Goal: Task Accomplishment & Management: Manage account settings

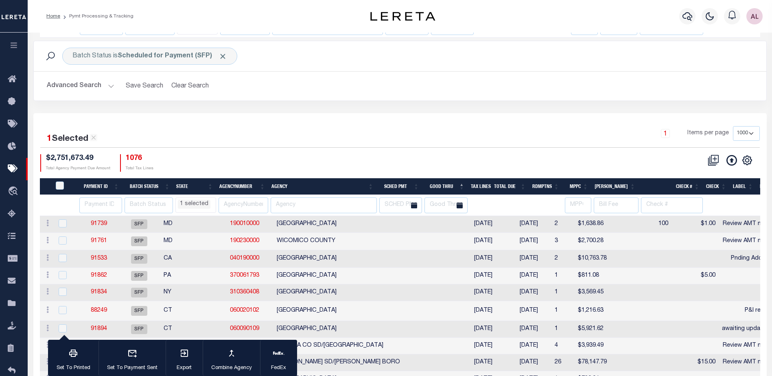
select select "1000"
select select
select select "CT"
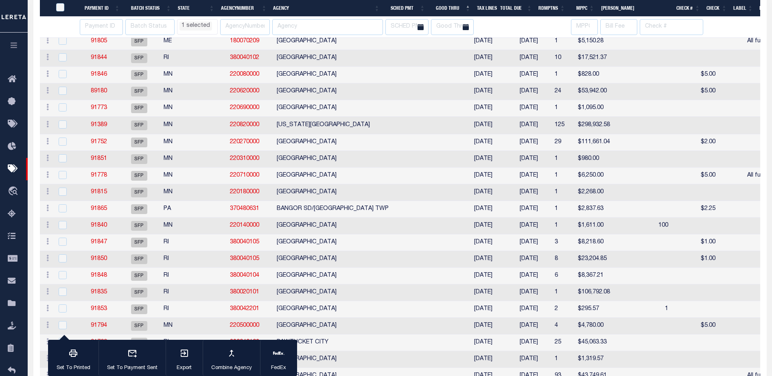
scroll to position [1218, 0]
select select "CT"
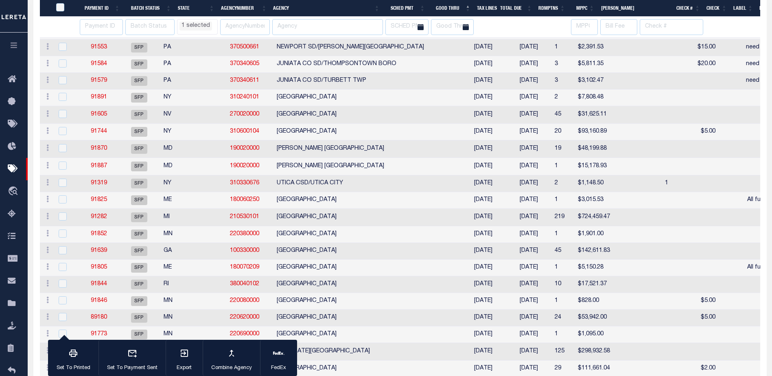
select select "CT"
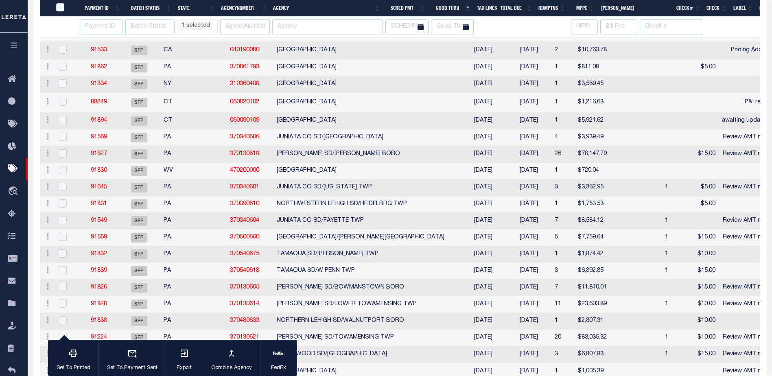
select select "CT"
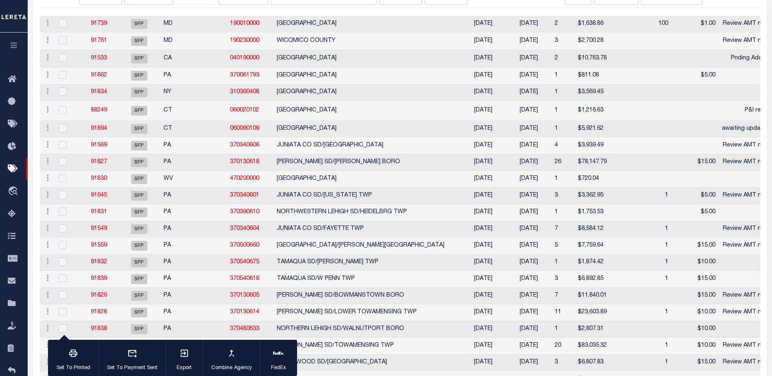
scroll to position [0, 0]
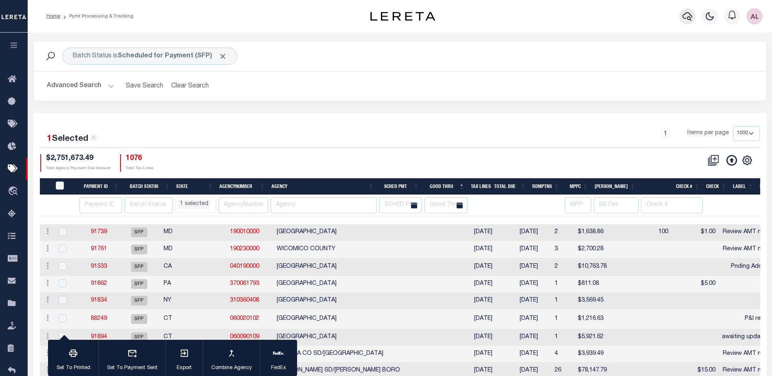
click at [688, 17] on icon "button" at bounding box center [688, 16] width 10 height 10
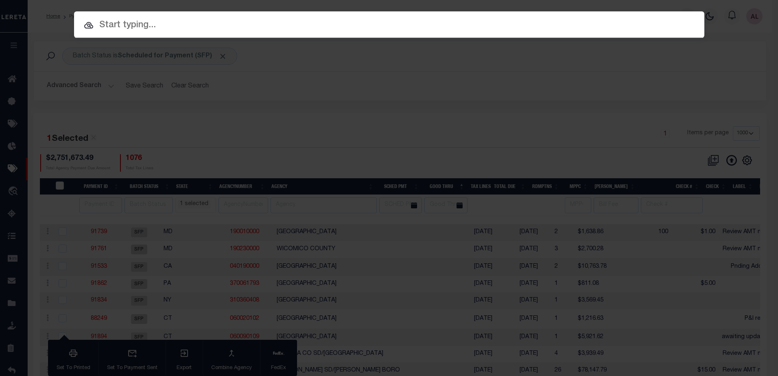
click at [139, 20] on input "text" at bounding box center [389, 25] width 631 height 14
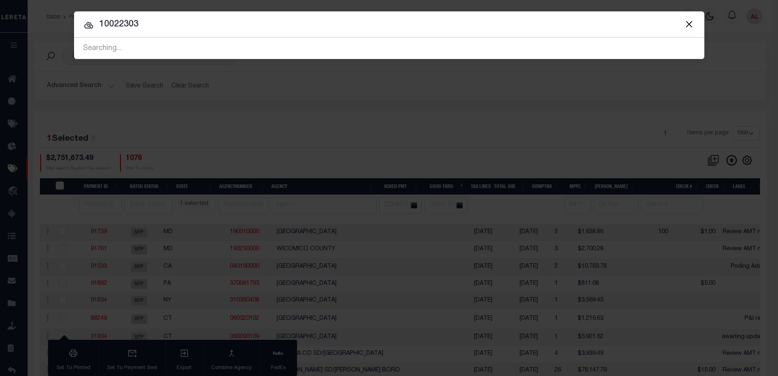
type input "10022303"
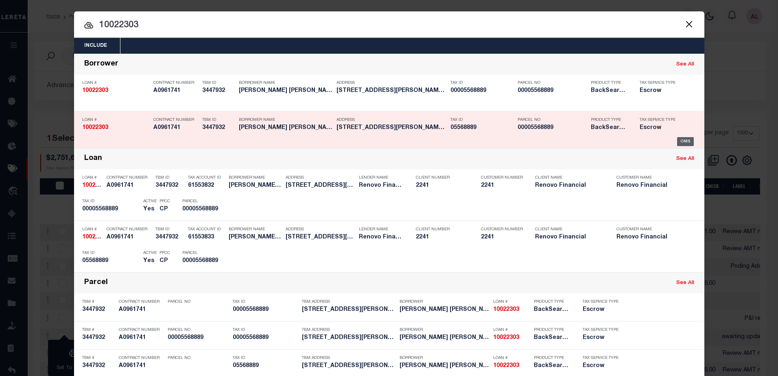
click at [681, 142] on div "OMS" at bounding box center [685, 141] width 17 height 9
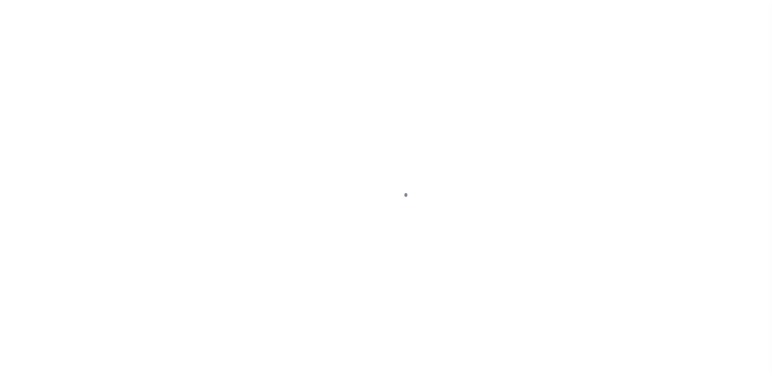
select select "400"
select select "Escrow"
type input "2113 N ASPENWOOD DR"
select select
type input "GRAPEVINE, TX 76051"
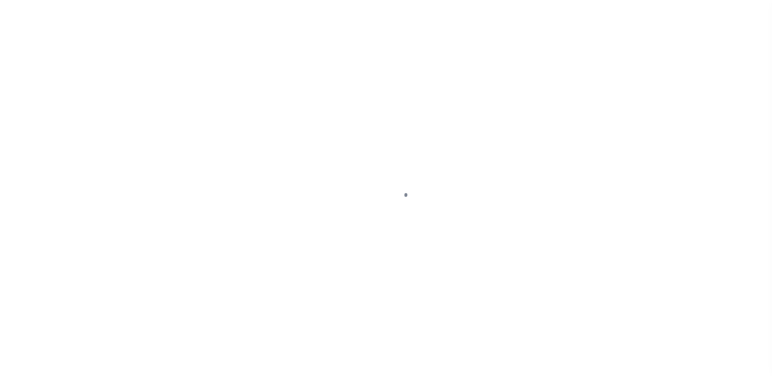
type input "a0kUS00000BomXl"
type input "[GEOGRAPHIC_DATA]"
select select
select select "25067"
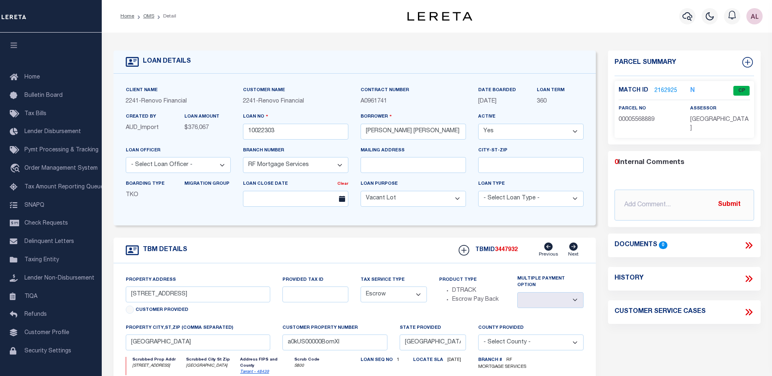
click at [666, 90] on link "2162925" at bounding box center [666, 91] width 23 height 9
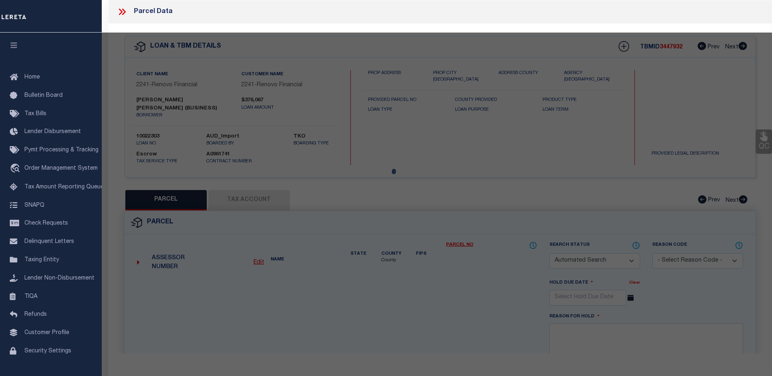
checkbox input "false"
select select "CP"
type input "JIAXUAN LI,DANICA"
select select "ATL"
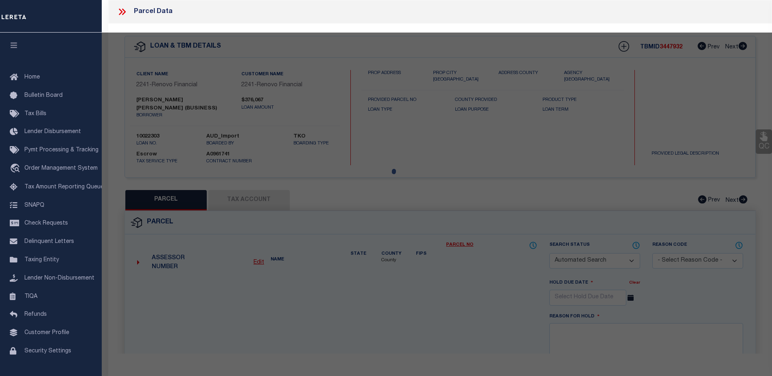
select select "ADD"
type input "[STREET_ADDRESS]"
checkbox input "false"
type input "[GEOGRAPHIC_DATA]"
type textarea "[GEOGRAPHIC_DATA] 7 LOT 26"
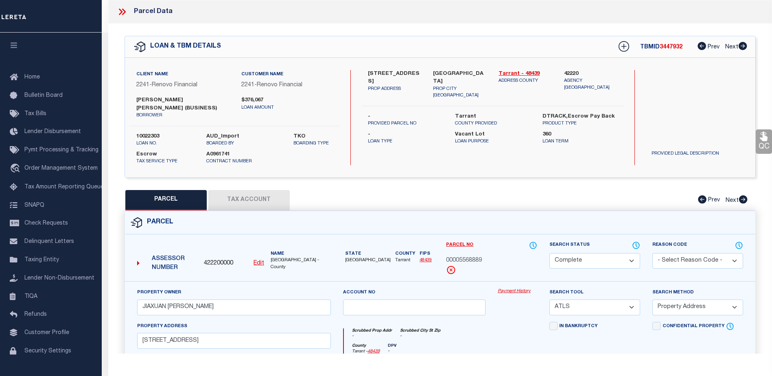
click at [513, 288] on link "Payment History" at bounding box center [517, 291] width 39 height 7
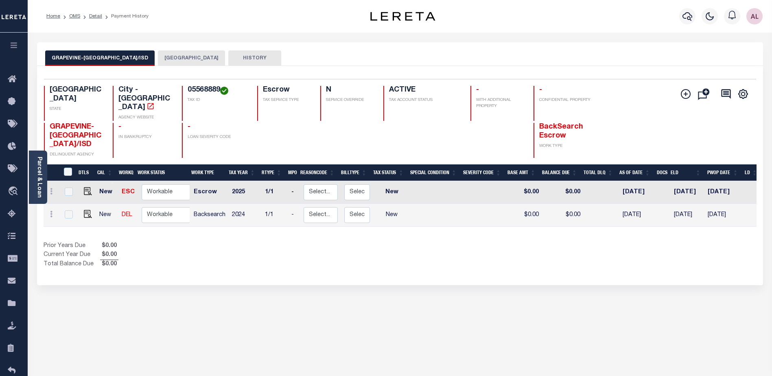
click at [178, 56] on button "TARRANT COUNTY" at bounding box center [191, 57] width 67 height 15
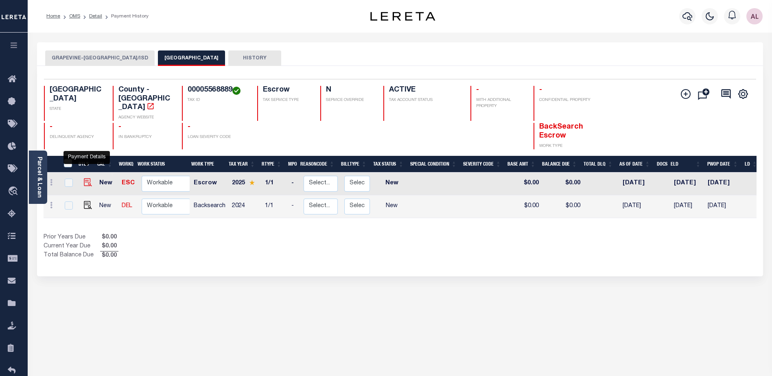
click at [85, 178] on img "" at bounding box center [88, 182] width 8 height 8
checkbox input "true"
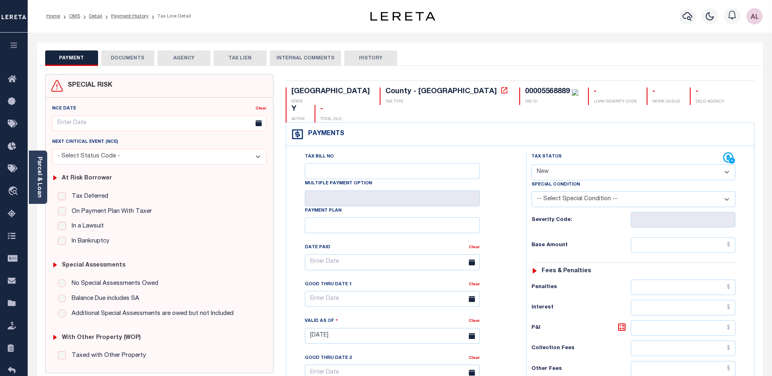
click at [547, 164] on select "- Select Status Code - Open Due/Unpaid Paid Incomplete No Tax Due Internal Refu…" at bounding box center [634, 172] width 204 height 16
select select "DUE"
click at [532, 164] on select "- Select Status Code - Open Due/Unpaid Paid Incomplete No Tax Due Internal Refu…" at bounding box center [634, 172] width 204 height 16
type input "[DATE]"
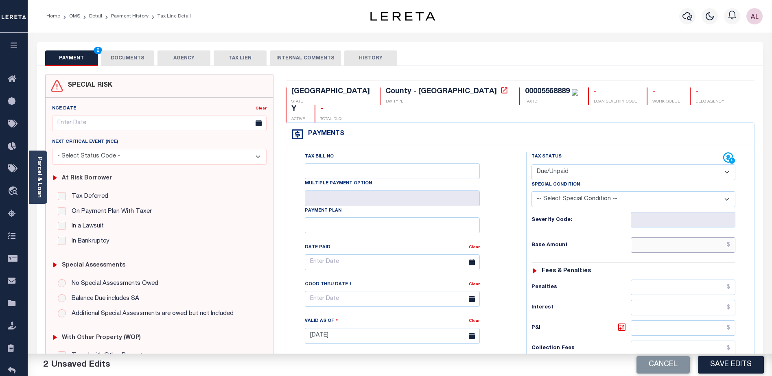
click at [666, 237] on input "text" at bounding box center [683, 244] width 105 height 15
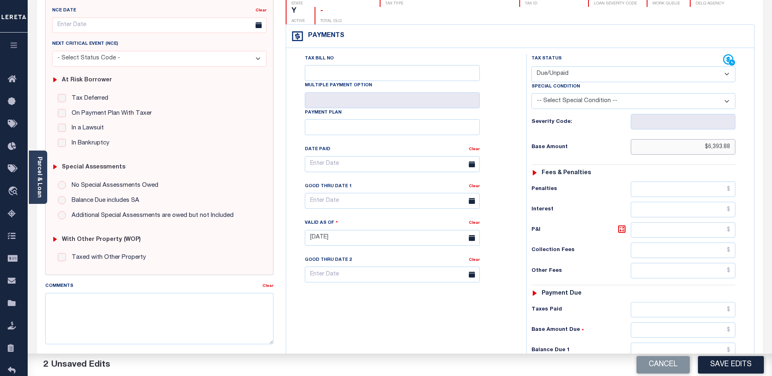
scroll to position [122, 0]
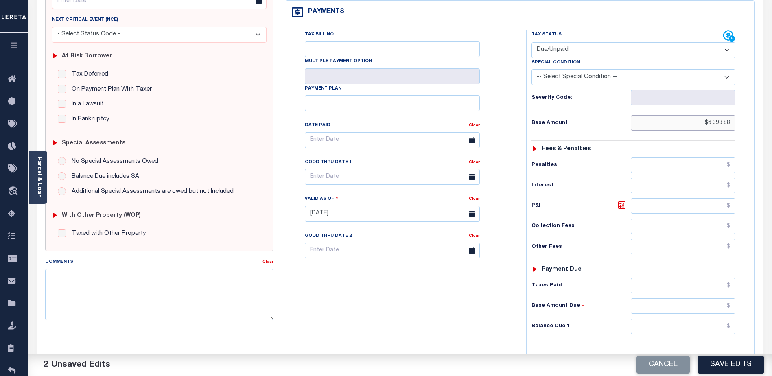
type input "$6,393.88"
click at [686, 319] on input "text" at bounding box center [683, 326] width 105 height 15
click at [735, 364] on button "Save Edits" at bounding box center [731, 365] width 66 height 18
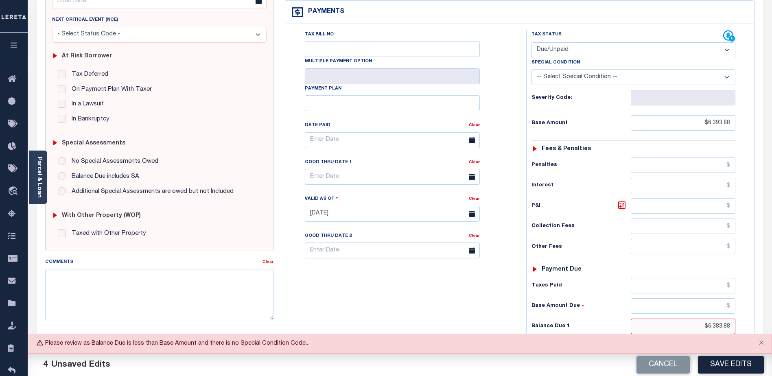
click at [716, 319] on input "$6,383.88" at bounding box center [683, 326] width 105 height 15
type input "$6,393.88"
click at [741, 366] on button "Save Edits" at bounding box center [731, 365] width 66 height 18
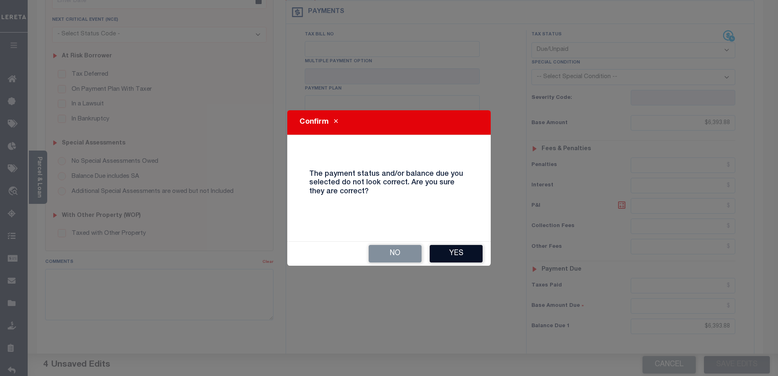
click at [468, 253] on button "Yes" at bounding box center [456, 254] width 53 height 18
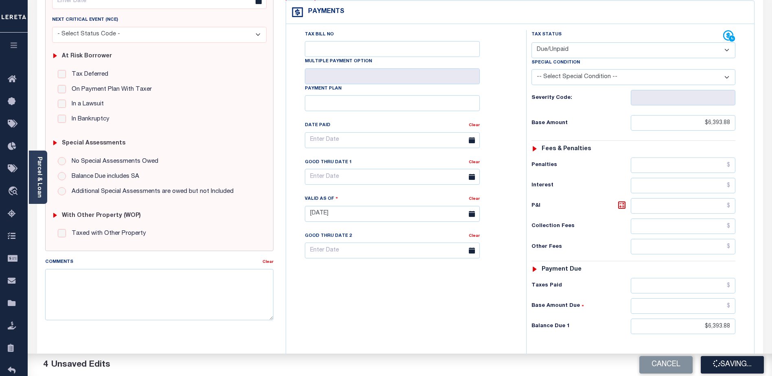
checkbox input "false"
type input "$6,393.88"
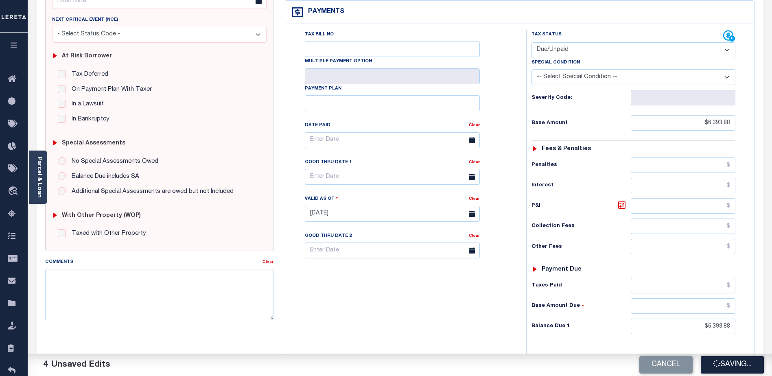
type input "$6,393.88"
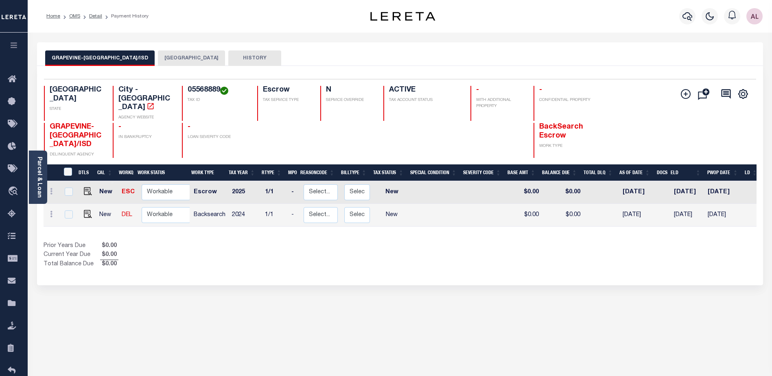
click at [180, 55] on button "[GEOGRAPHIC_DATA]" at bounding box center [191, 57] width 67 height 15
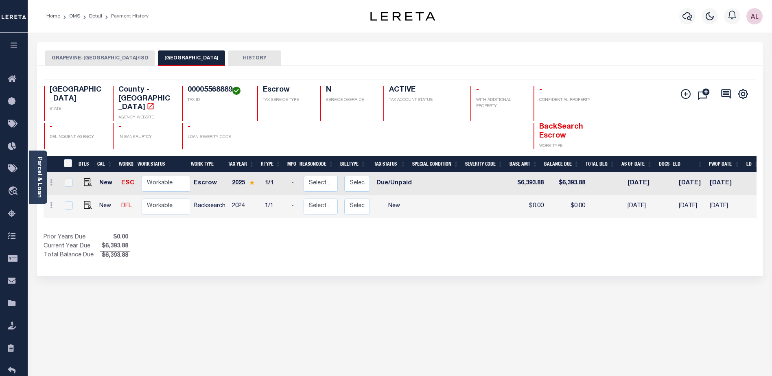
click at [118, 57] on button "GRAPEVINE-[GEOGRAPHIC_DATA]/ISD" at bounding box center [99, 57] width 109 height 15
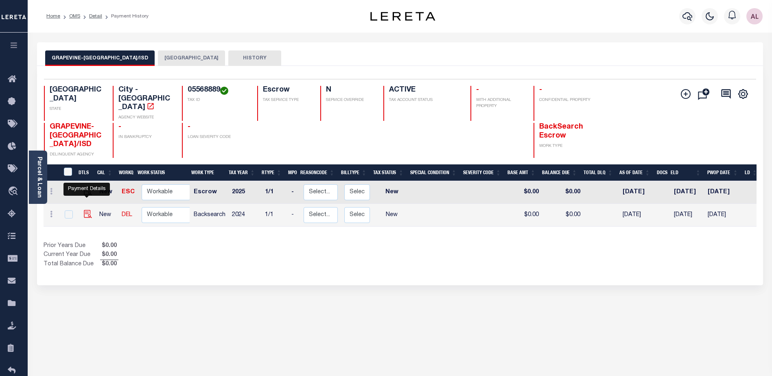
click at [88, 210] on img "" at bounding box center [88, 214] width 8 height 8
checkbox input "true"
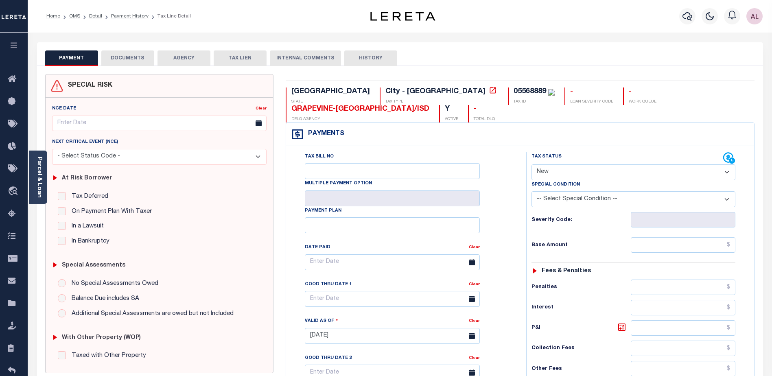
click at [558, 164] on select "- Select Status Code - Open Due/Unpaid Paid Incomplete No Tax Due Internal Refu…" at bounding box center [634, 172] width 204 height 16
select select "PYD"
click at [532, 164] on select "- Select Status Code - Open Due/Unpaid Paid Incomplete No Tax Due Internal Refu…" at bounding box center [634, 172] width 204 height 16
type input "[DATE]"
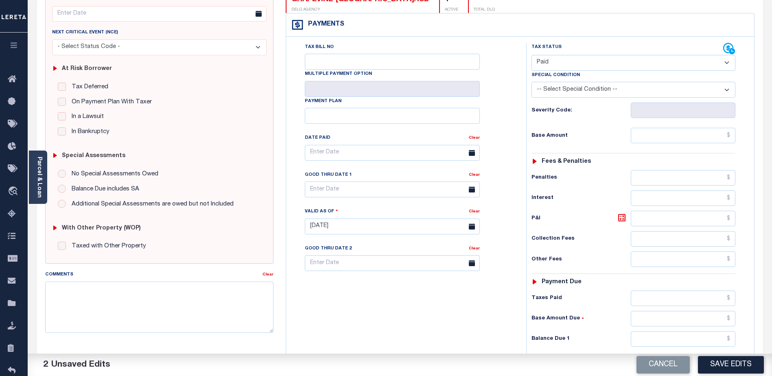
scroll to position [122, 0]
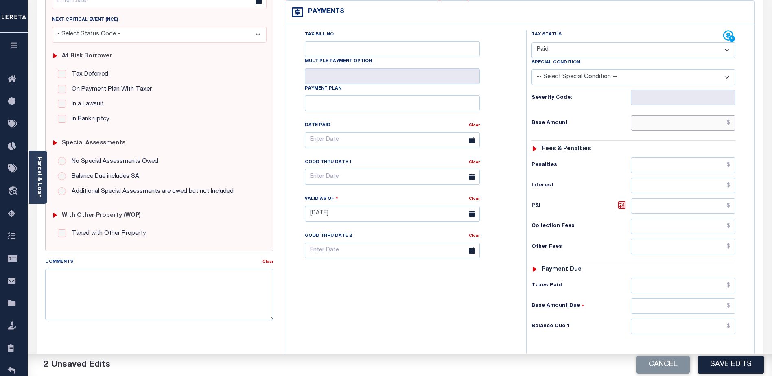
click at [663, 115] on input "text" at bounding box center [683, 122] width 105 height 15
type input "$882.28"
click at [677, 319] on input "text" at bounding box center [683, 326] width 105 height 15
type input "$0.00"
click at [731, 361] on button "Save Edits" at bounding box center [731, 365] width 66 height 18
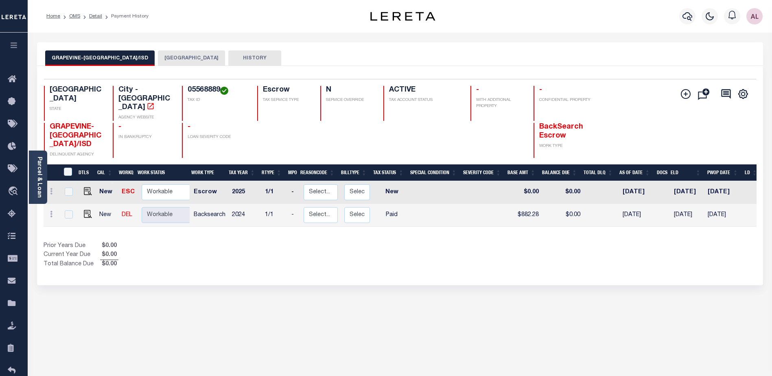
click at [191, 57] on button "[GEOGRAPHIC_DATA]" at bounding box center [191, 57] width 67 height 15
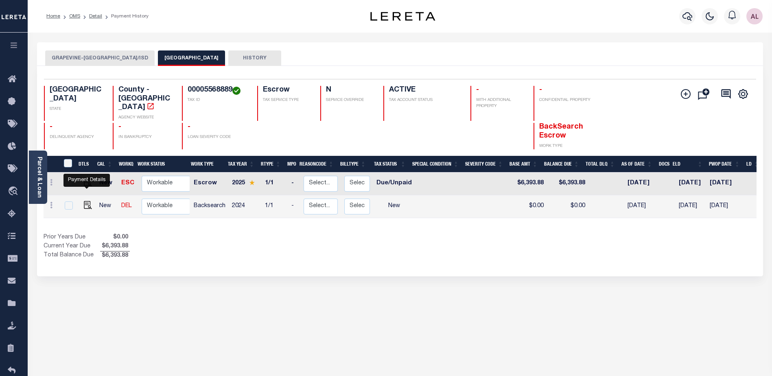
click at [88, 201] on img "" at bounding box center [88, 205] width 8 height 8
checkbox input "true"
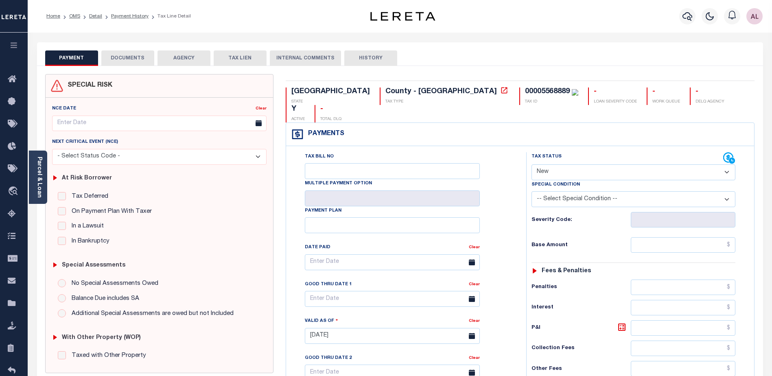
click at [537, 164] on select "- Select Status Code - Open Due/Unpaid Paid Incomplete No Tax Due Internal Refu…" at bounding box center [634, 172] width 204 height 16
select select "PYD"
click at [532, 164] on select "- Select Status Code - Open Due/Unpaid Paid Incomplete No Tax Due Internal Refu…" at bounding box center [634, 172] width 204 height 16
type input "[DATE]"
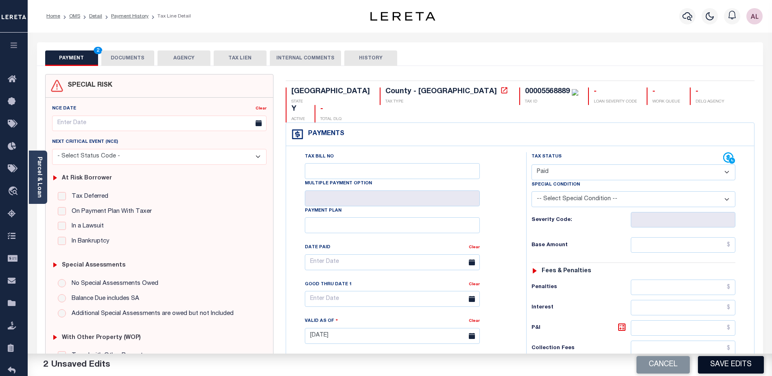
click at [736, 371] on button "Save Edits" at bounding box center [731, 365] width 66 height 18
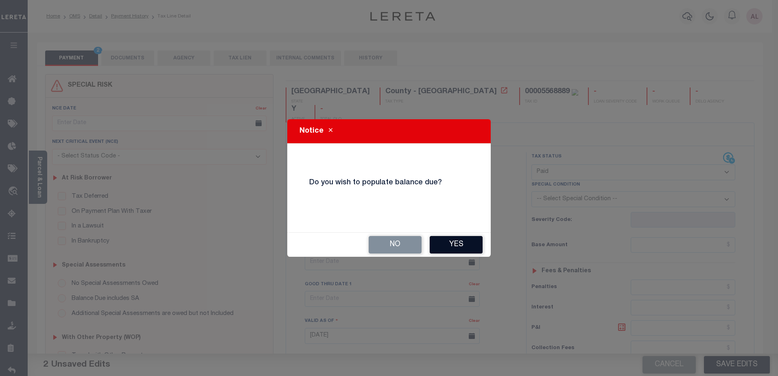
drag, startPoint x: 458, startPoint y: 245, endPoint x: 531, endPoint y: 251, distance: 73.5
click at [460, 245] on button "Yes" at bounding box center [456, 245] width 53 height 18
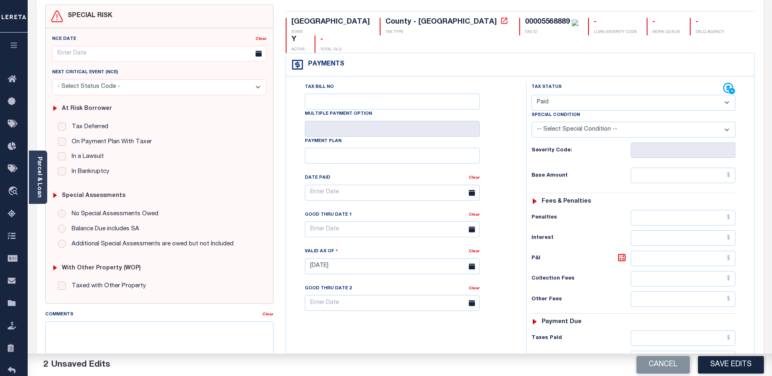
scroll to position [163, 0]
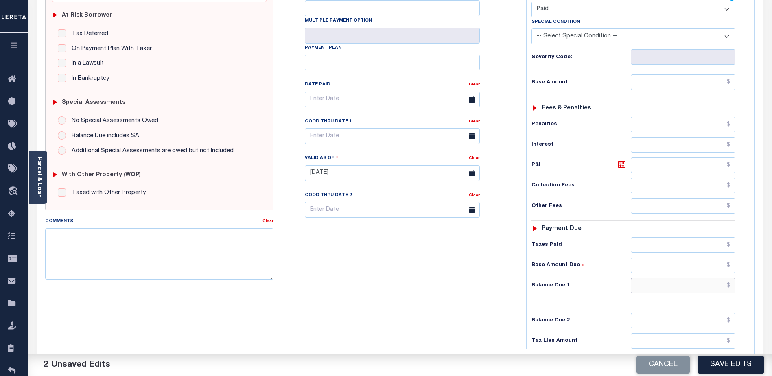
click at [682, 278] on input "text" at bounding box center [683, 285] width 105 height 15
type input "$0.00"
click at [734, 364] on button "Save Edits" at bounding box center [731, 365] width 66 height 18
checkbox input "false"
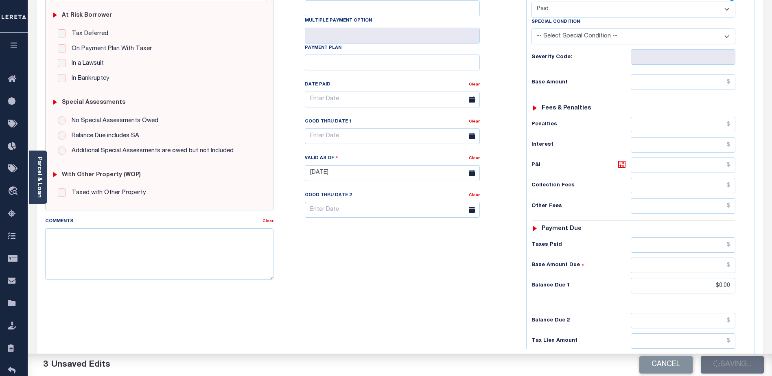
checkbox input "false"
type input "$0"
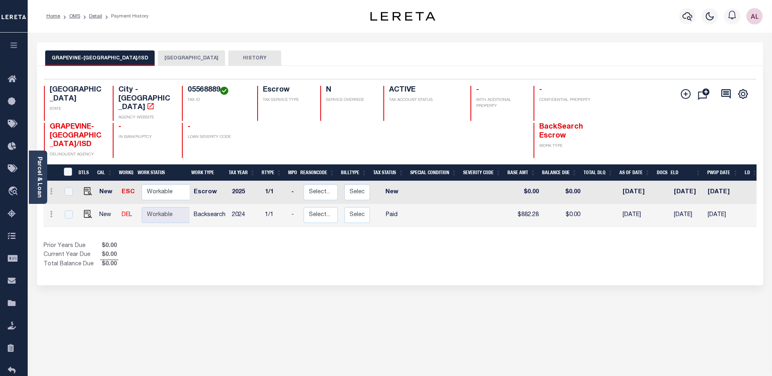
click at [179, 58] on button "[GEOGRAPHIC_DATA]" at bounding box center [191, 57] width 67 height 15
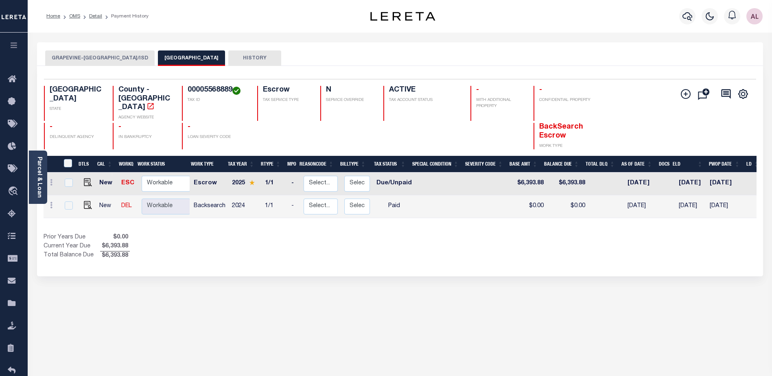
drag, startPoint x: 88, startPoint y: 61, endPoint x: 96, endPoint y: 57, distance: 9.5
click at [90, 60] on button "GRAPEVINE-[GEOGRAPHIC_DATA]/ISD" at bounding box center [99, 57] width 109 height 15
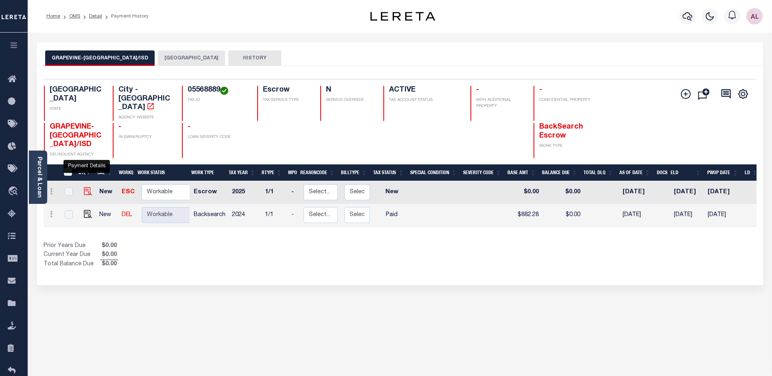
click at [84, 187] on img "" at bounding box center [88, 191] width 8 height 8
checkbox input "true"
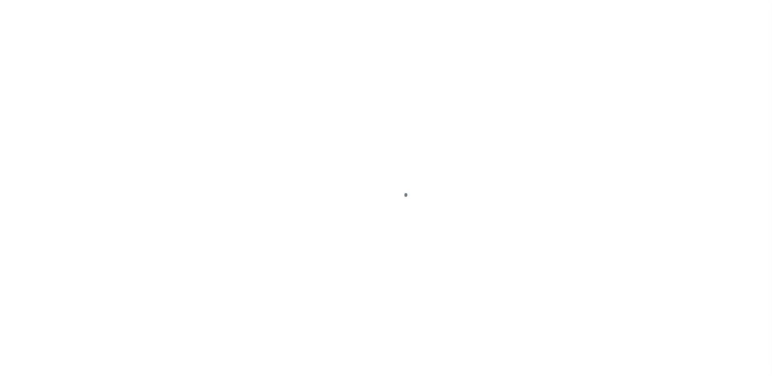
select select "NW2"
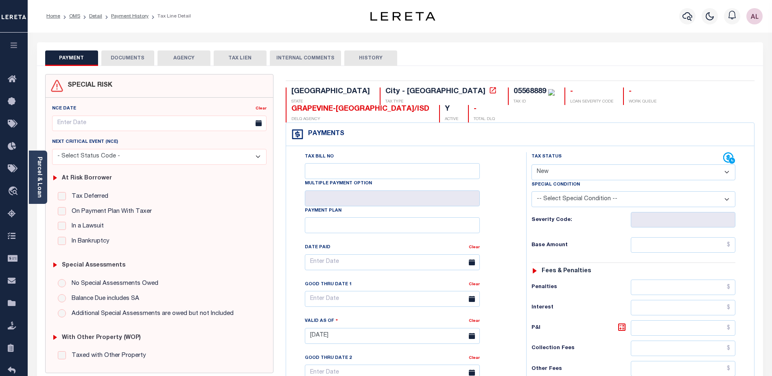
drag, startPoint x: 42, startPoint y: 171, endPoint x: 44, endPoint y: 167, distance: 4.4
click at [43, 169] on div "Parcel & Loan" at bounding box center [38, 177] width 18 height 53
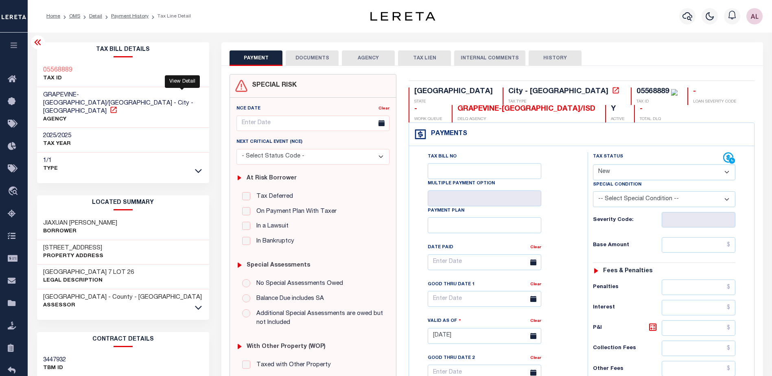
click at [116, 107] on icon at bounding box center [113, 110] width 6 height 6
drag, startPoint x: 534, startPoint y: 91, endPoint x: 501, endPoint y: 92, distance: 32.2
click at [637, 92] on div "05568889" at bounding box center [657, 92] width 41 height 9
copy div "05568889"
click at [686, 14] on icon "button" at bounding box center [688, 16] width 10 height 9
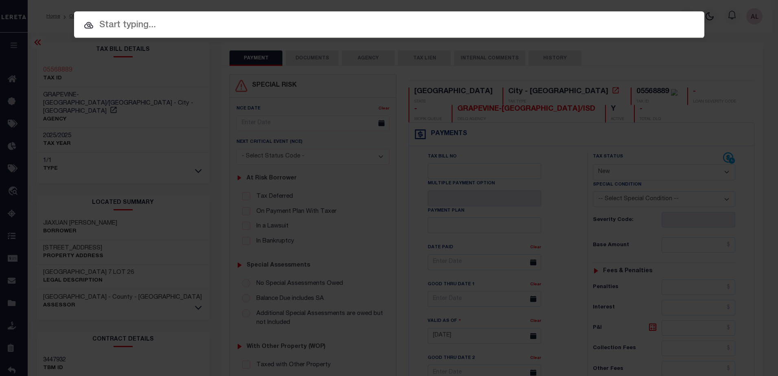
click at [158, 28] on input "text" at bounding box center [389, 25] width 631 height 14
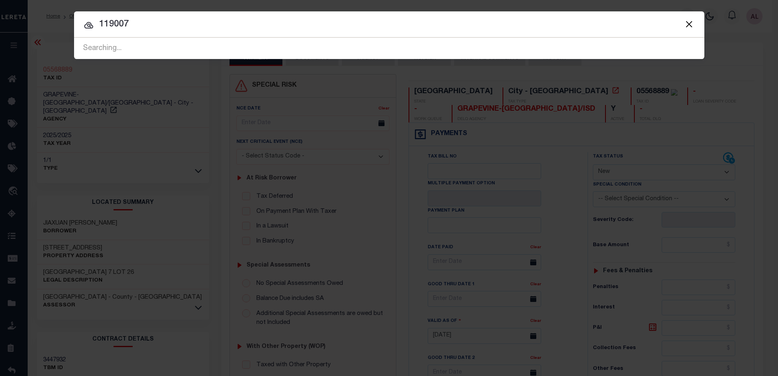
type input "119007"
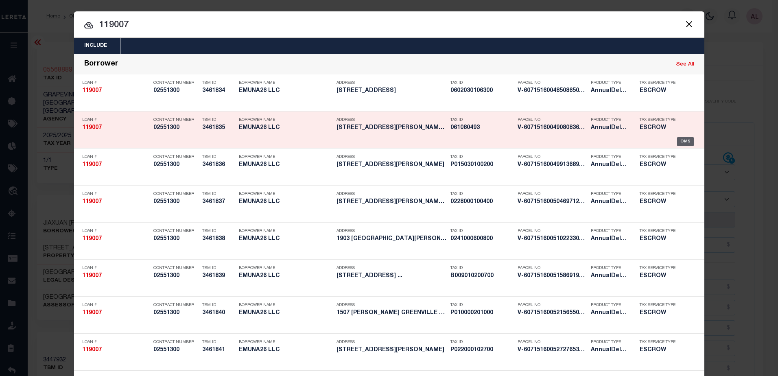
drag, startPoint x: 683, startPoint y: 141, endPoint x: 681, endPoint y: 137, distance: 4.6
click at [681, 138] on div "OMS" at bounding box center [685, 141] width 17 height 9
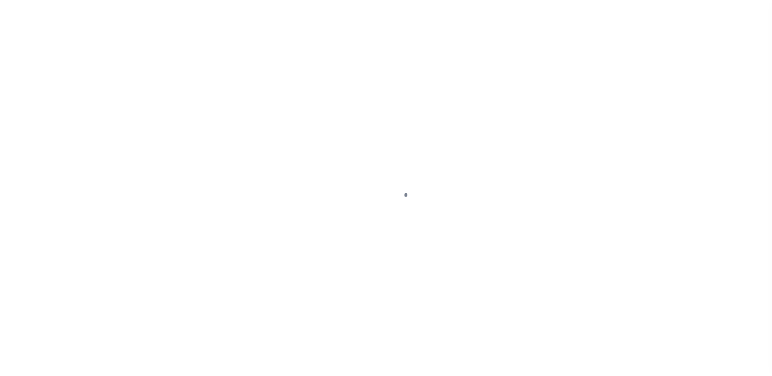
type input "[STREET_ADDRESS][PERSON_NAME]"
select select "Escrow"
select select
type input "COLUMBIA SC 29210"
type input "119007"
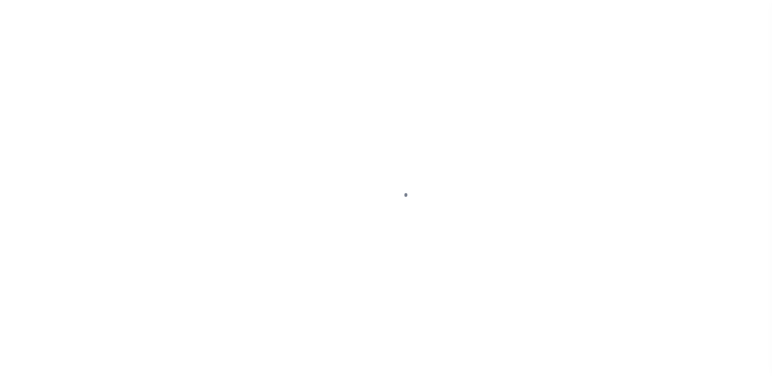
type input "SC"
type textarea "COLLECTOR: ENTITY: PARCEL: 237010601100"
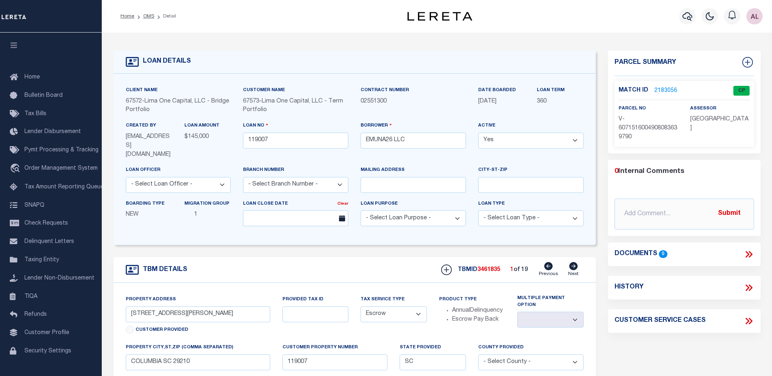
click at [660, 87] on link "2183056" at bounding box center [666, 91] width 23 height 9
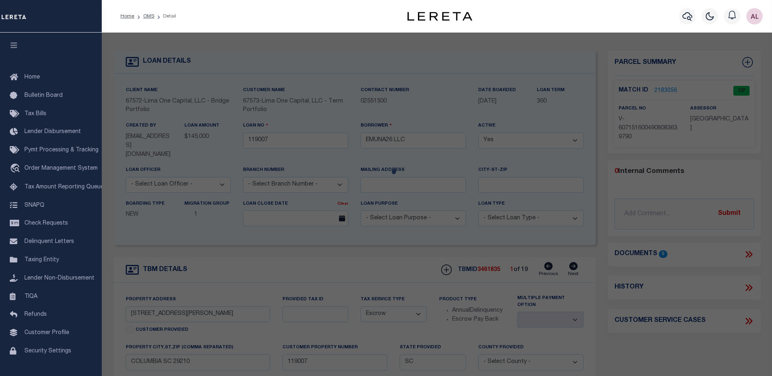
checkbox input "false"
select select "CP"
type input "[STREET_ADDRESS][PERSON_NAME]"
checkbox input "false"
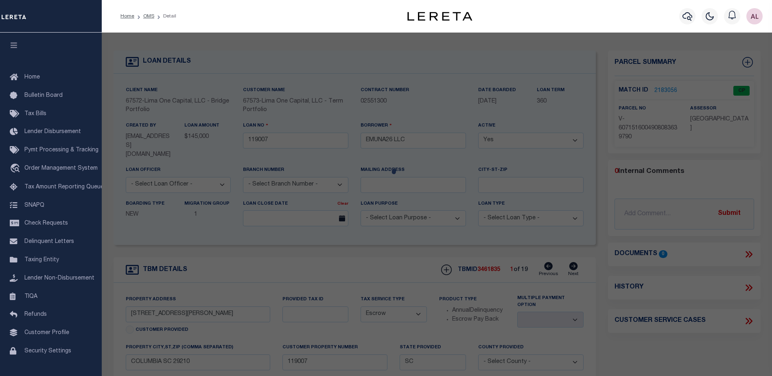
type input "COLUMBIA SC 29210"
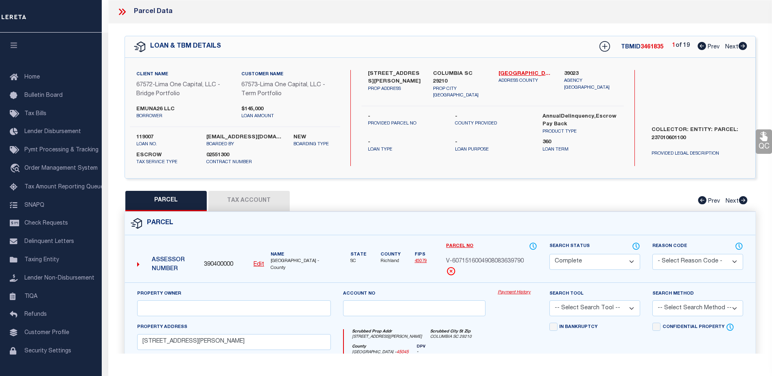
click at [509, 290] on link "Payment History" at bounding box center [517, 292] width 39 height 7
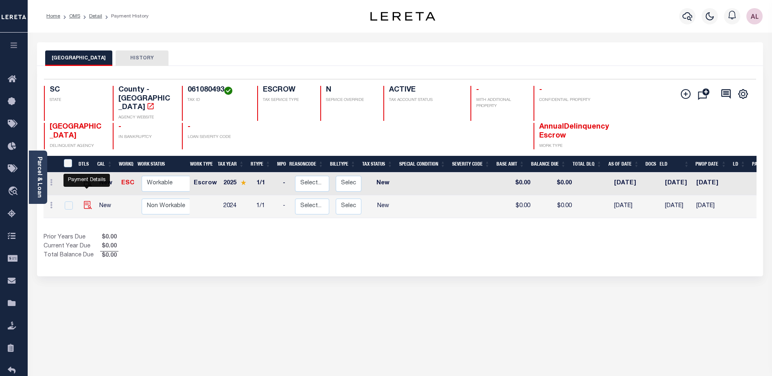
click at [84, 201] on img "" at bounding box center [88, 205] width 8 height 8
checkbox input "true"
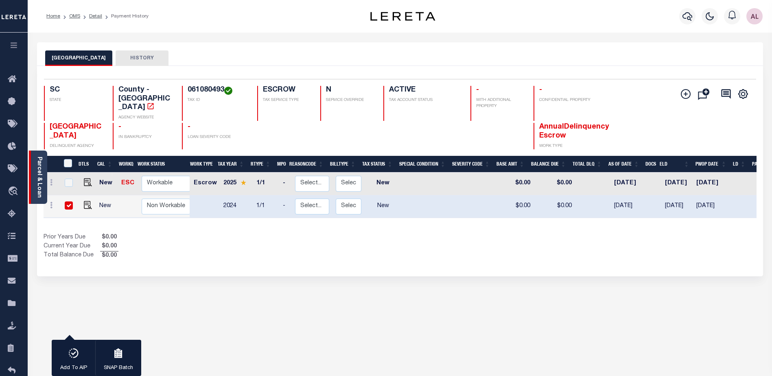
click at [37, 174] on link "Parcel & Loan" at bounding box center [39, 177] width 6 height 41
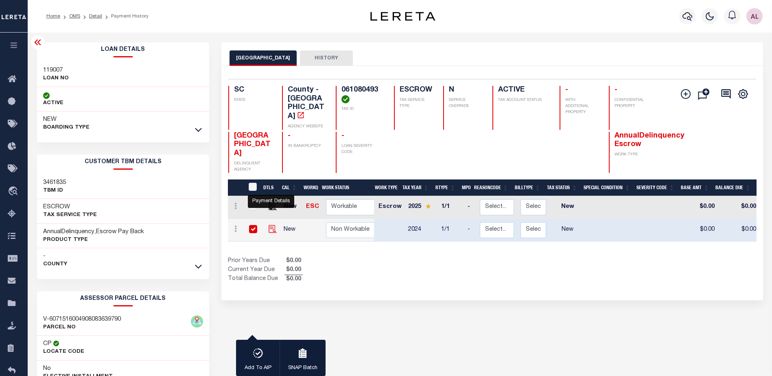
click at [273, 225] on img "" at bounding box center [273, 229] width 8 height 8
checkbox input "false"
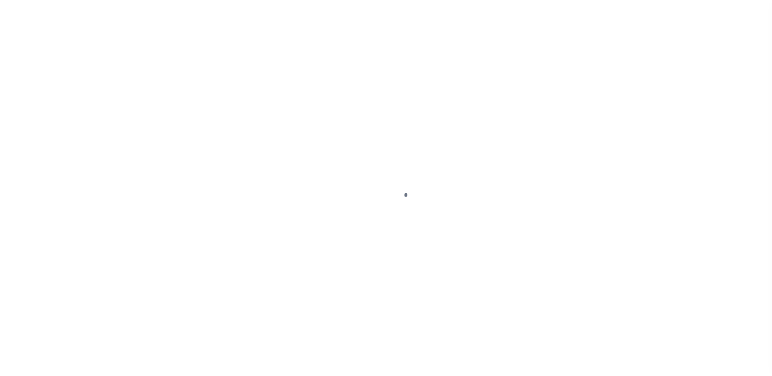
select select "NW2"
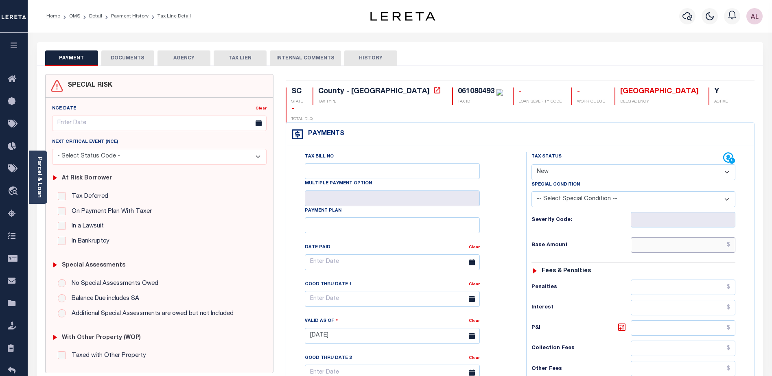
click at [650, 237] on input "text" at bounding box center [683, 244] width 105 height 15
click at [577, 164] on select "- Select Status Code - Open Due/Unpaid Paid Incomplete No Tax Due Internal Refu…" at bounding box center [634, 172] width 204 height 16
select select "DUE"
click at [532, 164] on select "- Select Status Code - Open Due/Unpaid Paid Incomplete No Tax Due Internal Refu…" at bounding box center [634, 172] width 204 height 16
type input "10/01/2025"
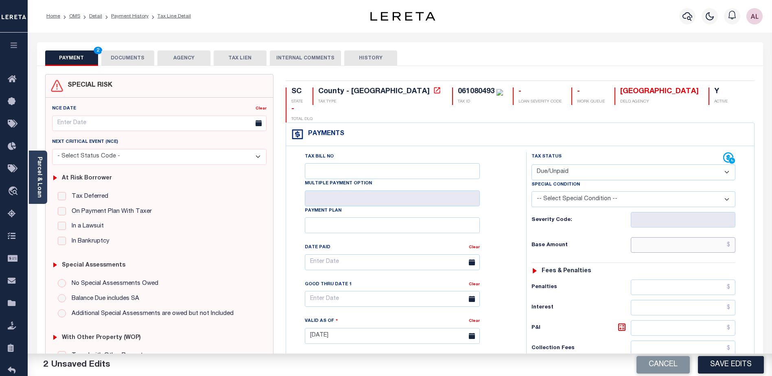
click at [653, 237] on input "text" at bounding box center [683, 244] width 105 height 15
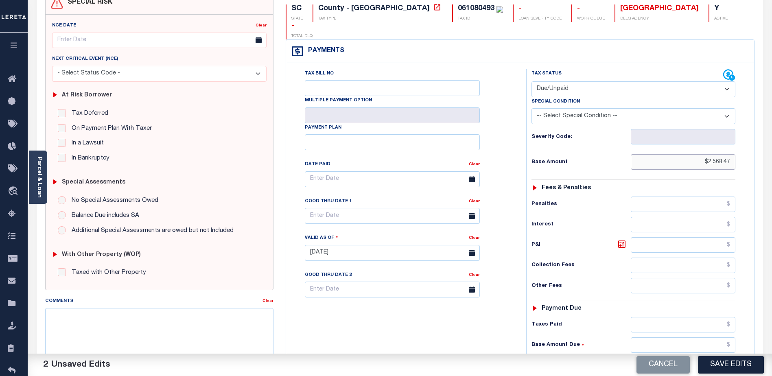
scroll to position [163, 0]
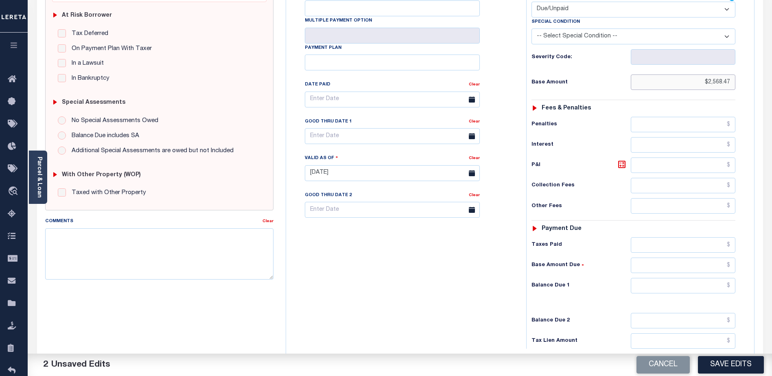
type input "$2,568.47"
click at [655, 278] on input "text" at bounding box center [683, 285] width 105 height 15
click at [672, 278] on input "text" at bounding box center [683, 285] width 105 height 15
type input "$2,568.47"
click at [63, 243] on textarea "Comments" at bounding box center [159, 253] width 228 height 51
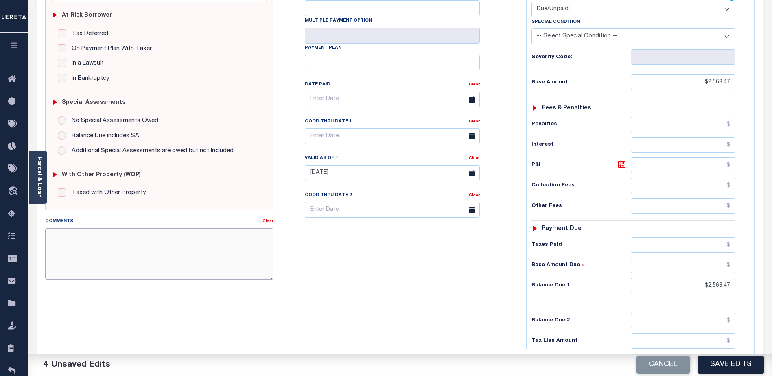
click at [66, 237] on textarea "Comments" at bounding box center [159, 253] width 228 height 51
type textarea "c"
drag, startPoint x: 91, startPoint y: 245, endPoint x: 81, endPoint y: 245, distance: 10.6
click at [81, 245] on textarea "CAS 48504 P&I 485.27 gtd 10/31" at bounding box center [159, 253] width 228 height 51
click at [112, 245] on textarea "CAS 48504 P&I 485.27 GTD 10/31" at bounding box center [159, 253] width 228 height 51
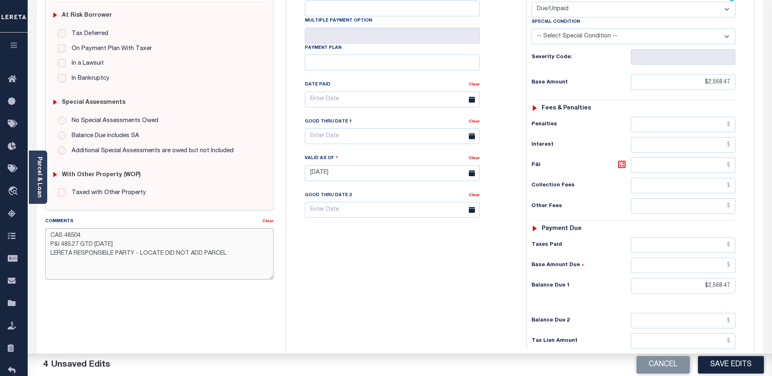
click at [163, 252] on textarea "CAS 48504 P&I 485.27 GTD 10/31/2025 LERETA RESPONSIBLE PARTY - LOCATE DID NOT A…" at bounding box center [159, 253] width 228 height 51
click at [48, 233] on textarea "CAS 48504 P&I 485.27 GTD 10/31/2025 LERETA RESPONSIBLE PARTY - LOCATE/RESEARCH …" at bounding box center [159, 253] width 228 height 51
type textarea "(AL) CAS 48504 P&I 485.27 GTD 10/31/2025 LERETA RESPONSIBLE PARTY - LOCATE/RESE…"
click at [470, 133] on icon at bounding box center [472, 136] width 6 height 6
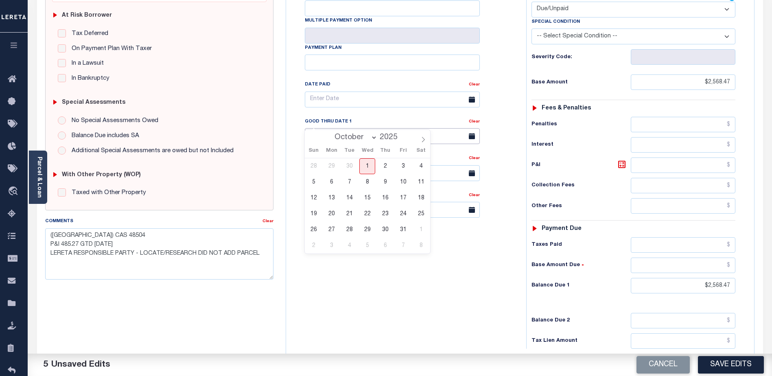
click at [390, 128] on input "text" at bounding box center [392, 136] width 175 height 16
click at [405, 229] on span "31" at bounding box center [403, 230] width 16 height 16
type input "10/31/2025"
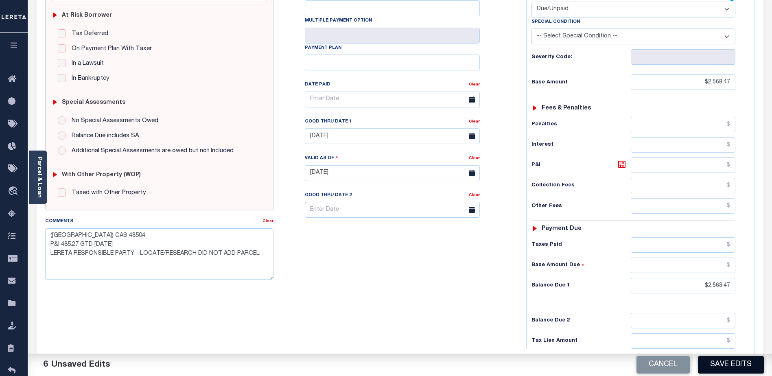
click at [729, 361] on button "Save Edits" at bounding box center [731, 365] width 66 height 18
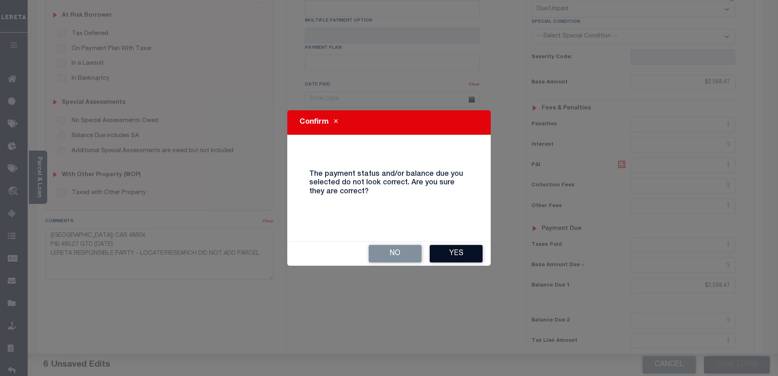
click at [461, 251] on button "Yes" at bounding box center [456, 254] width 53 height 18
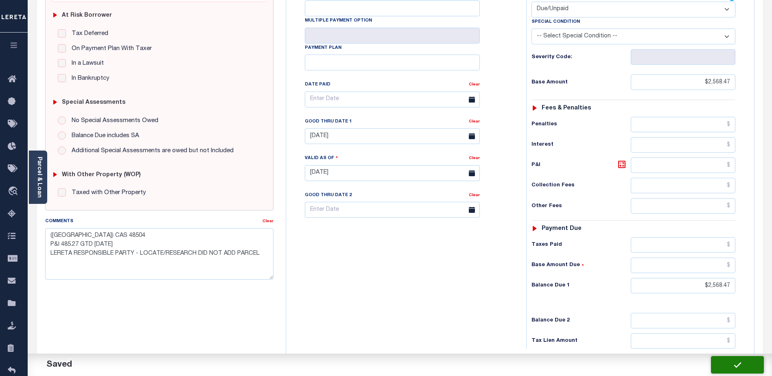
checkbox input "false"
type textarea "(AL) CAS 48504 P&I 485.27 GTD 10/31/2025 LERETA RESPONSIBLE PARTY - LOCATE/RESE…"
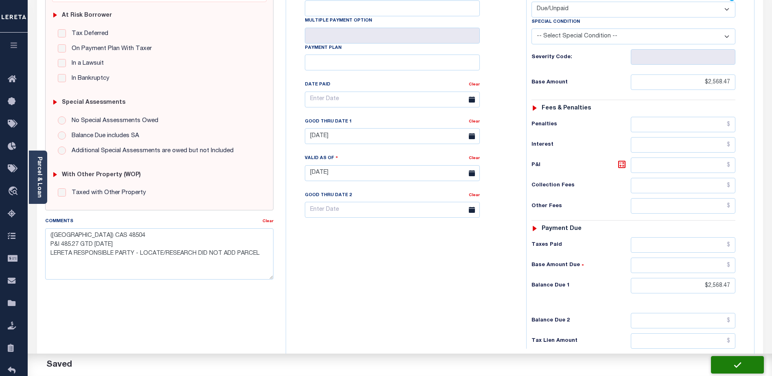
type input "$2,568.47"
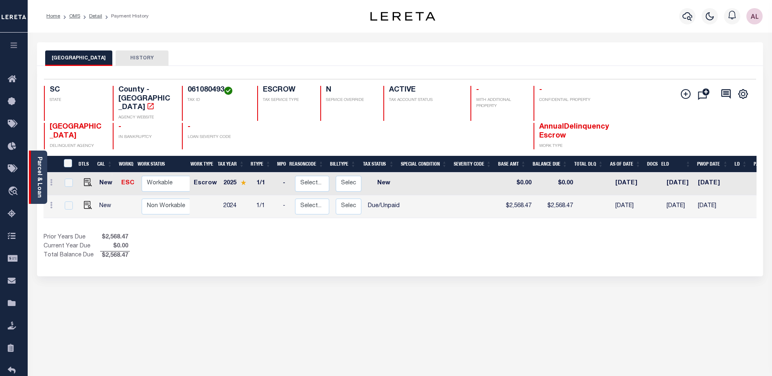
click at [42, 179] on link "Parcel & Loan" at bounding box center [39, 177] width 6 height 41
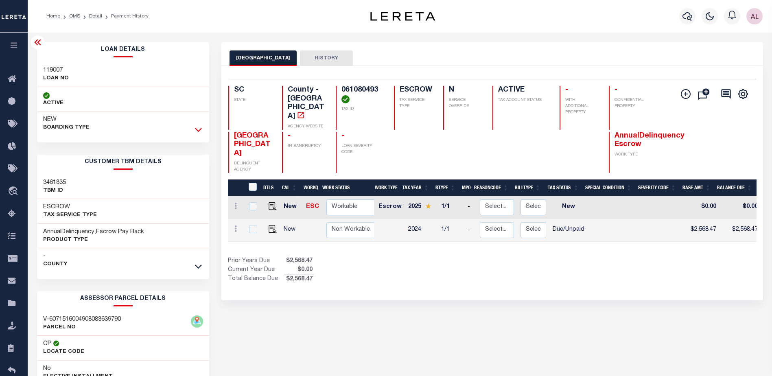
click at [199, 131] on icon at bounding box center [198, 130] width 7 height 4
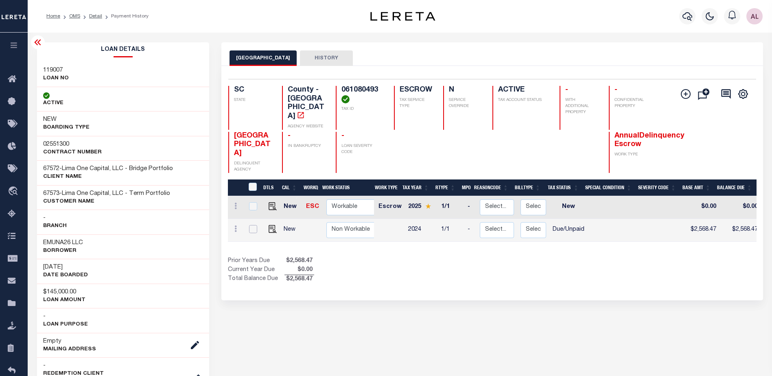
click at [254, 225] on input "checkbox" at bounding box center [253, 229] width 8 height 8
checkbox input "true"
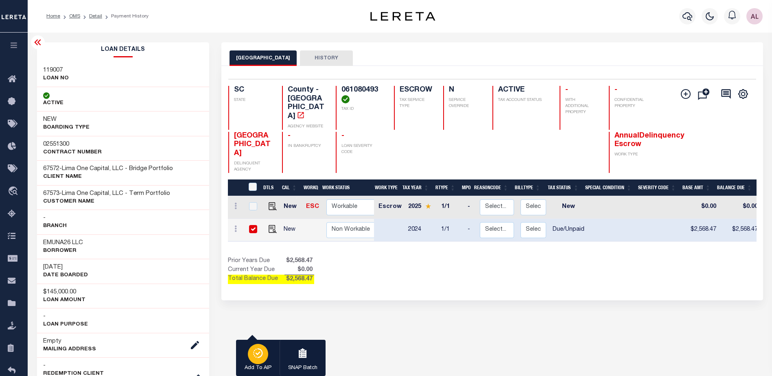
click at [260, 352] on icon "button" at bounding box center [257, 353] width 11 height 10
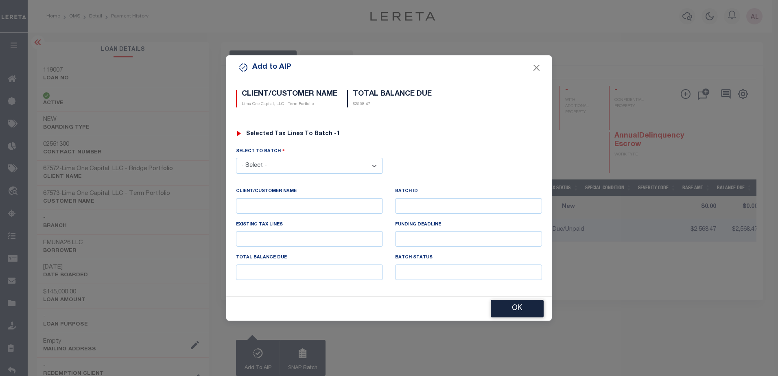
click at [284, 164] on select "- Select - 45186 45191 45195 45200 45202 45203 45206 45214 45215 45216 45218 45…" at bounding box center [309, 166] width 147 height 16
click at [536, 67] on button "Close" at bounding box center [537, 67] width 11 height 11
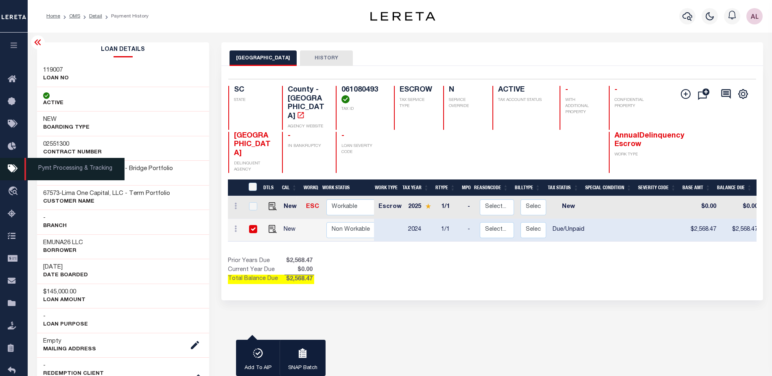
click at [10, 172] on icon at bounding box center [14, 169] width 13 height 10
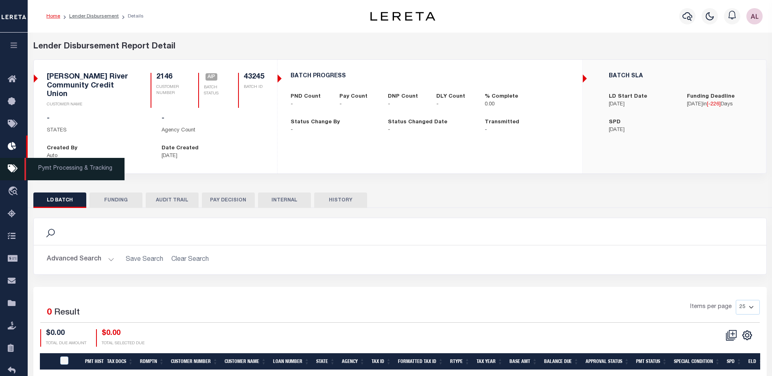
click at [14, 173] on icon at bounding box center [14, 169] width 13 height 10
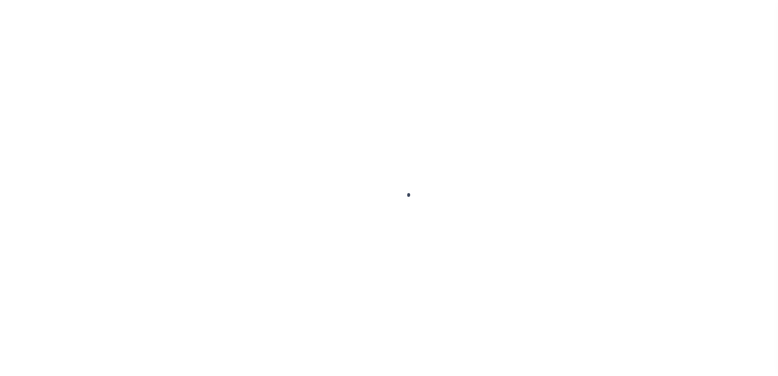
select select "1000"
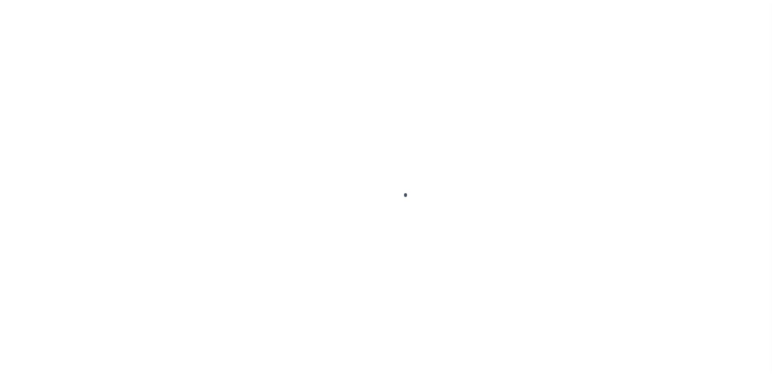
scroll to position [20, 0]
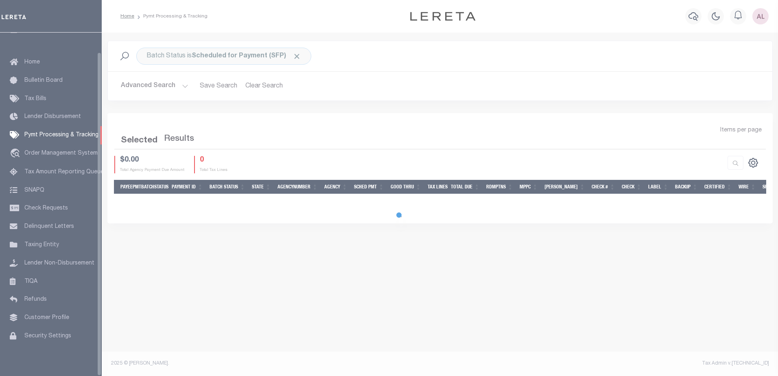
select select "1000"
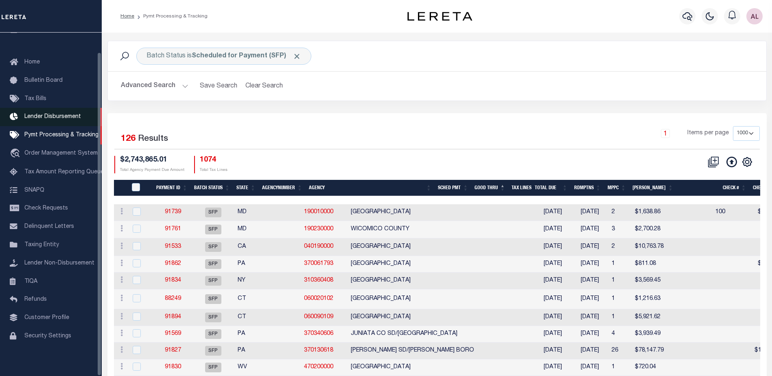
click at [58, 114] on span "Lender Disbursement" at bounding box center [52, 117] width 57 height 6
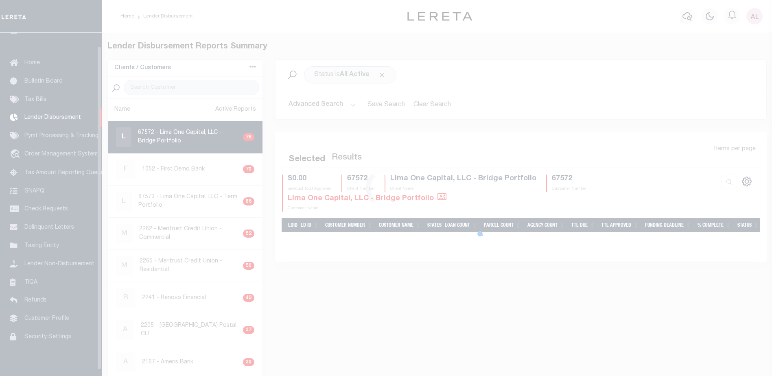
scroll to position [14, 0]
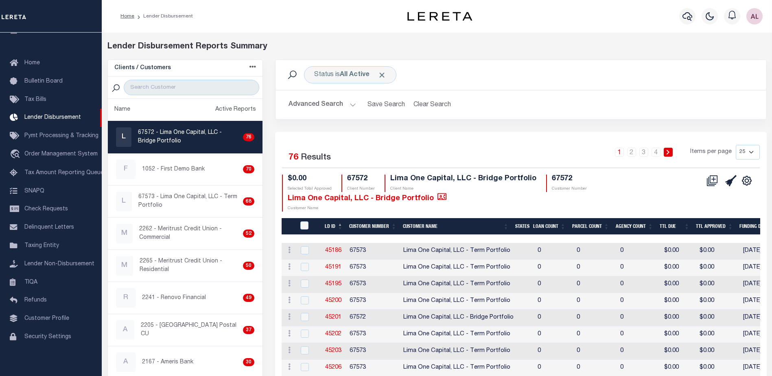
click at [749, 151] on select "25 50 100 200" at bounding box center [748, 152] width 24 height 15
select select "200"
click at [736, 145] on select "25 50 100 200" at bounding box center [748, 152] width 24 height 15
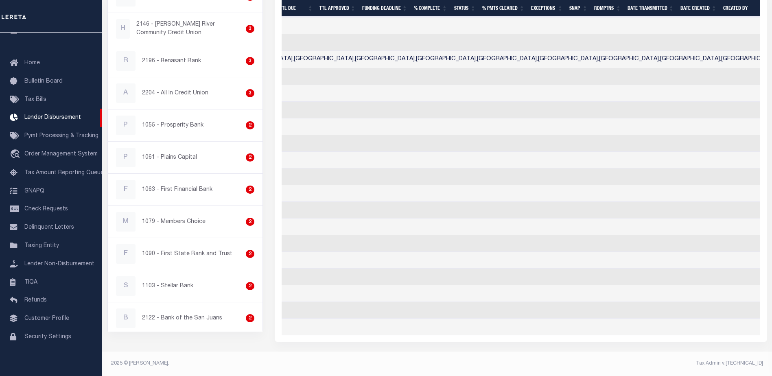
scroll to position [0, 419]
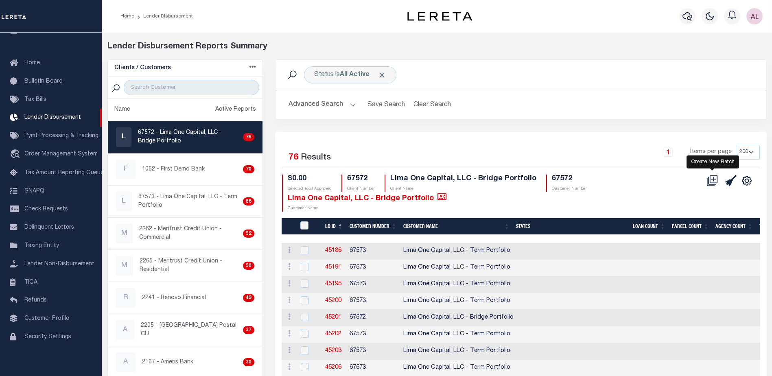
click at [714, 179] on icon at bounding box center [714, 179] width 4 height 4
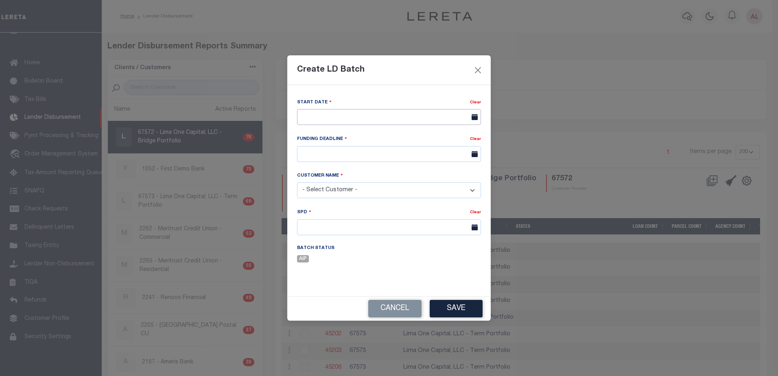
click at [318, 115] on input "text" at bounding box center [389, 117] width 184 height 16
click at [359, 162] on span "1" at bounding box center [360, 163] width 16 height 16
type input "10/01/2025"
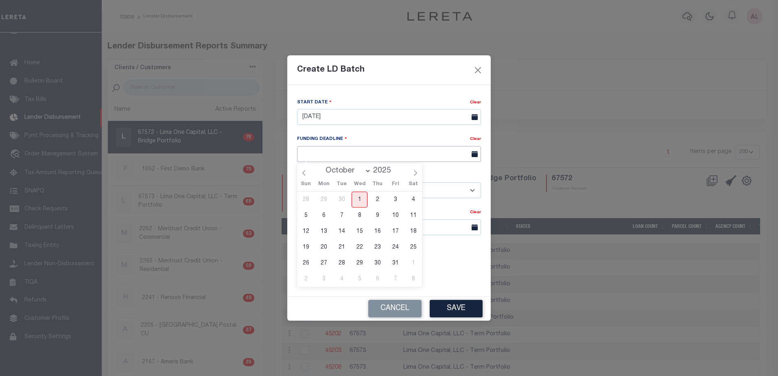
click at [351, 157] on input "text" at bounding box center [389, 154] width 184 height 16
click at [397, 217] on span "10" at bounding box center [396, 216] width 16 height 16
type input "10/10/25"
click at [333, 188] on select "- Select Customer - Accumatch - Refunds All In Credit Union Amarillo National B…" at bounding box center [389, 190] width 184 height 16
select select "2284"
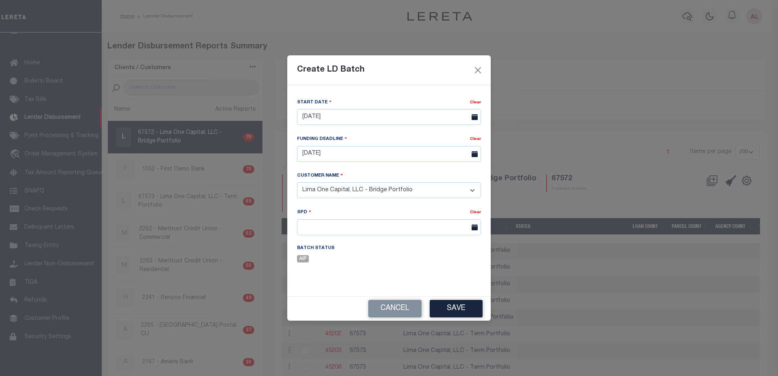
click at [394, 191] on select "- Select Customer - Accumatch - Refunds All In Credit Union Amarillo National B…" at bounding box center [389, 190] width 184 height 16
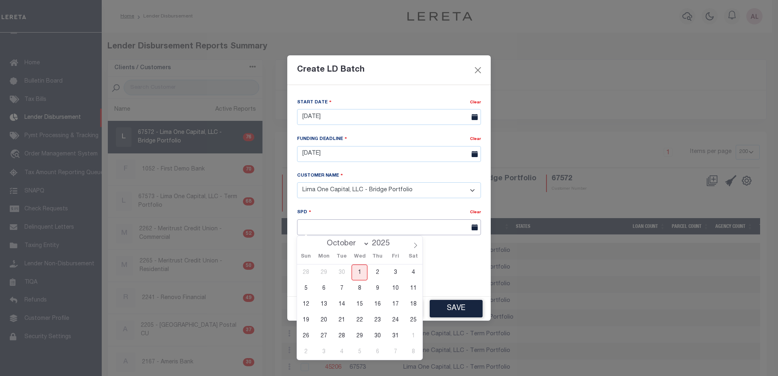
click at [307, 229] on input "text" at bounding box center [389, 227] width 184 height 16
click at [324, 305] on span "13" at bounding box center [324, 304] width 16 height 16
type input "[DATE]"
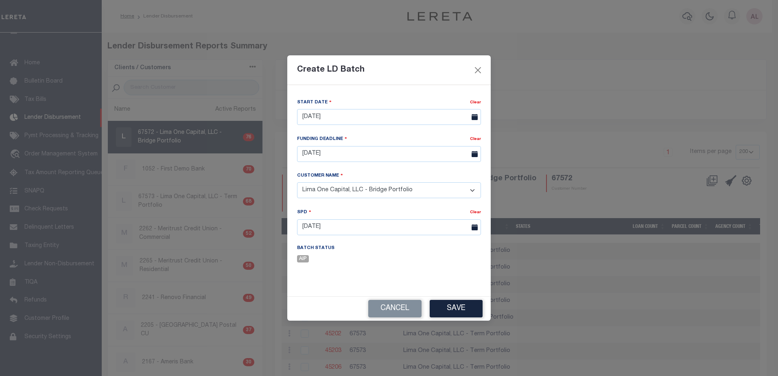
click at [464, 308] on button "Save" at bounding box center [456, 309] width 53 height 18
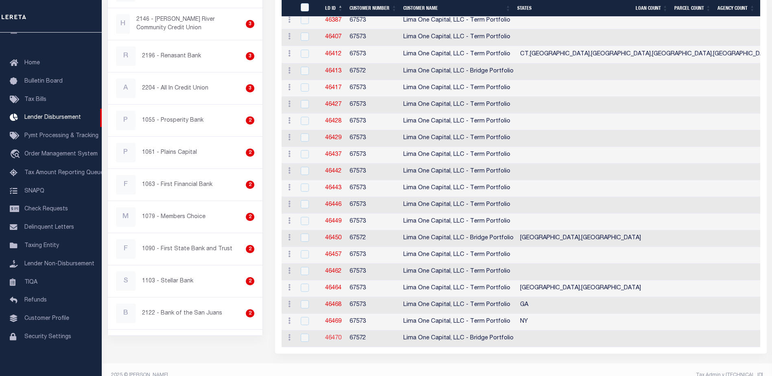
click at [332, 340] on link "46470" at bounding box center [333, 338] width 16 height 6
checkbox input "true"
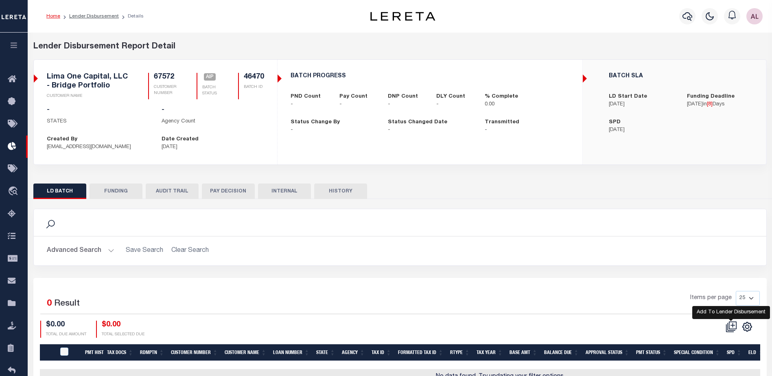
click at [731, 328] on icon at bounding box center [731, 326] width 11 height 11
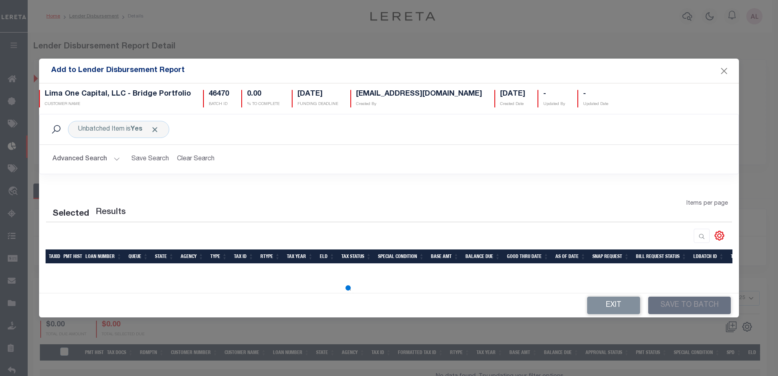
click at [115, 160] on button "Advanced Search" at bounding box center [87, 159] width 68 height 16
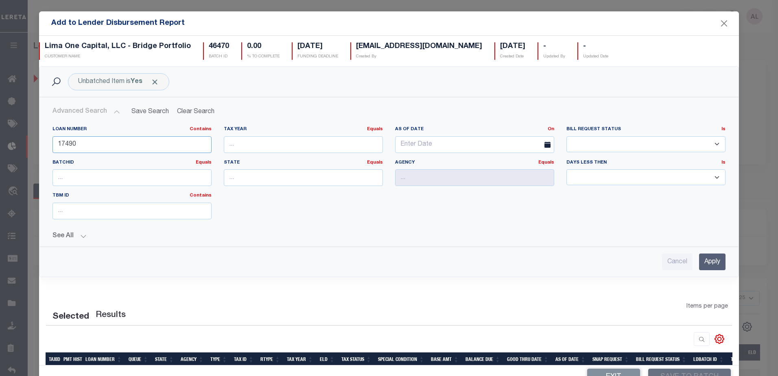
drag, startPoint x: 78, startPoint y: 141, endPoint x: -15, endPoint y: 139, distance: 93.6
click at [0, 139] on html "Home Lender Disbursement Details Profile" at bounding box center [389, 215] width 778 height 431
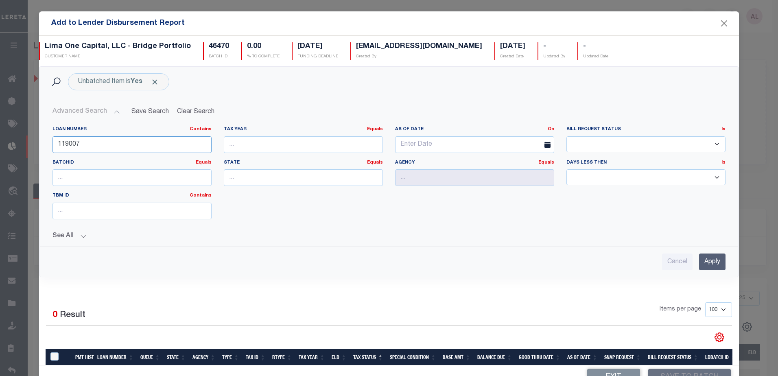
type input "119007"
click at [701, 262] on input "Apply" at bounding box center [712, 262] width 26 height 17
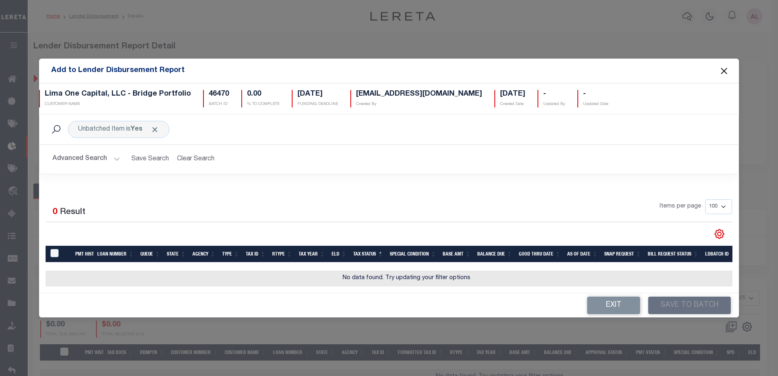
click at [724, 70] on button "Close" at bounding box center [724, 71] width 11 height 11
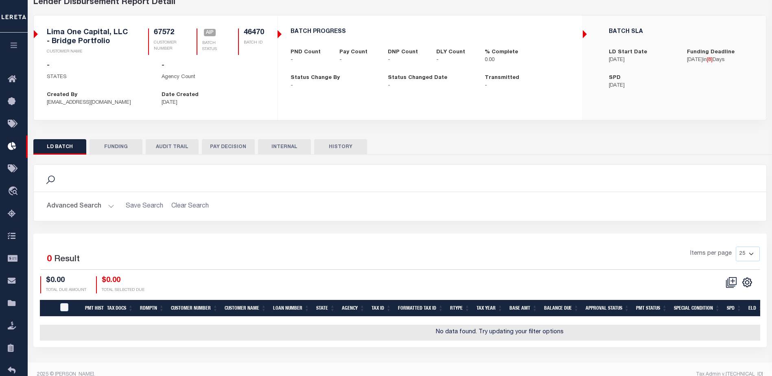
scroll to position [55, 0]
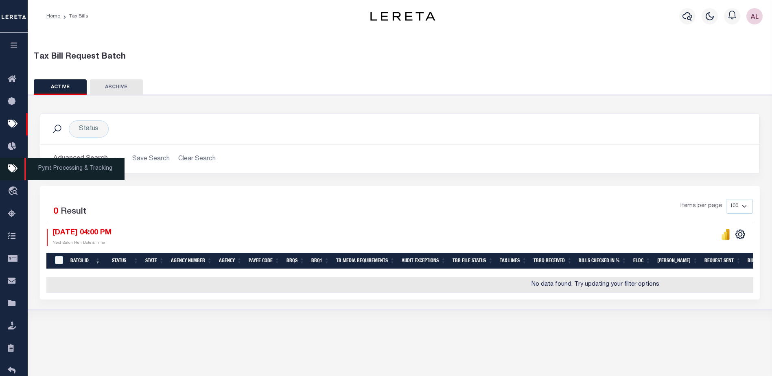
click at [96, 175] on span "Pymt Processing & Tracking" at bounding box center [74, 169] width 100 height 22
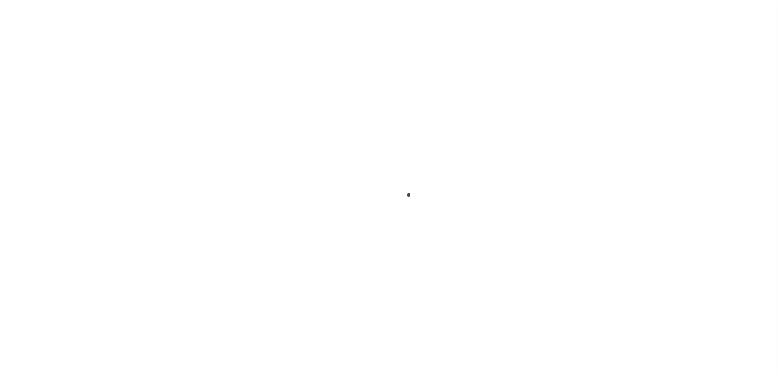
select select "1000"
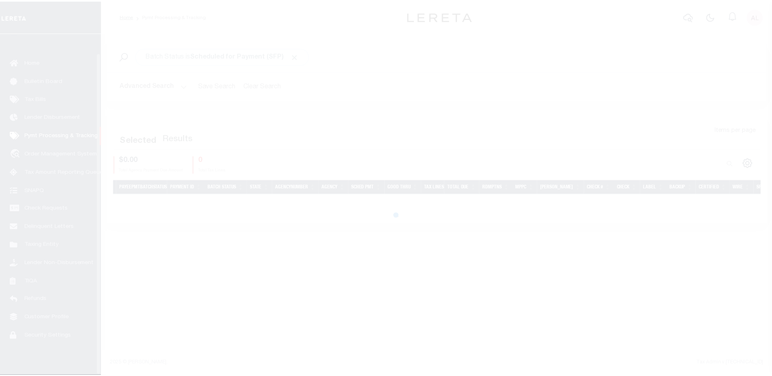
scroll to position [20, 0]
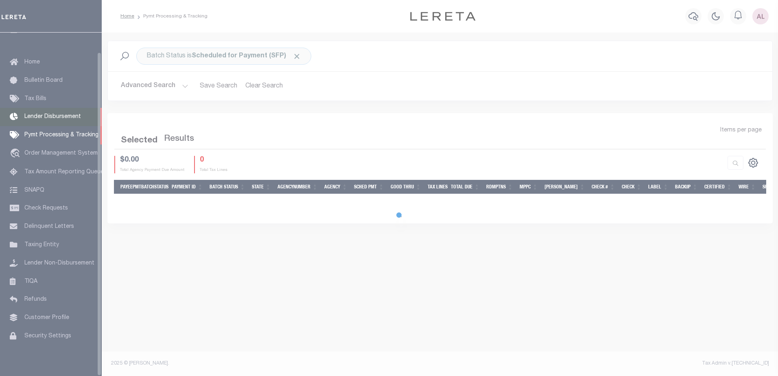
select select "1000"
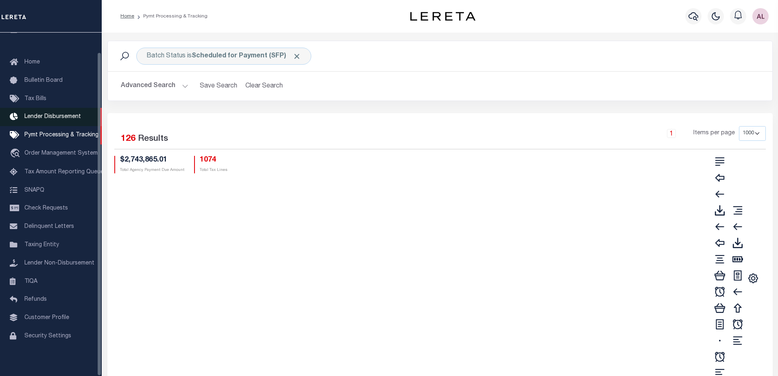
click at [46, 114] on span "Lender Disbursement" at bounding box center [52, 117] width 57 height 6
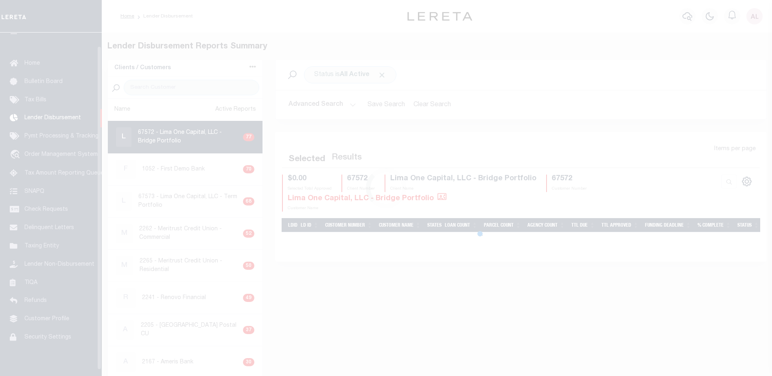
scroll to position [14, 0]
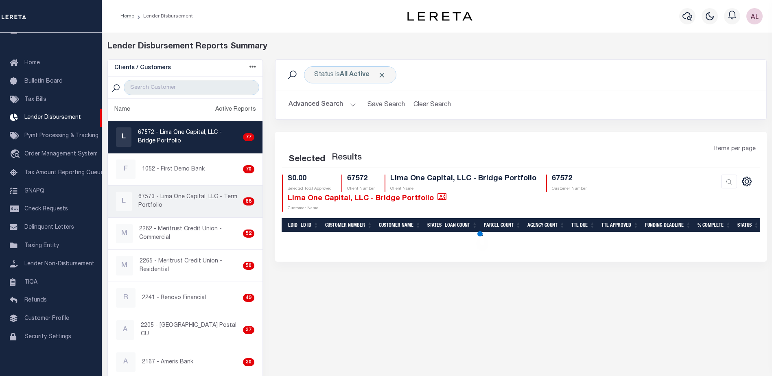
select select "200"
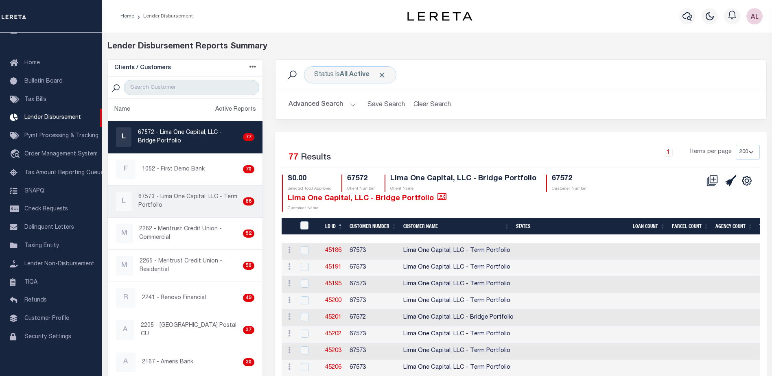
click at [215, 199] on p "67573 - Lima One Capital, LLC - Term Portfolio" at bounding box center [188, 201] width 101 height 17
checkbox input "true"
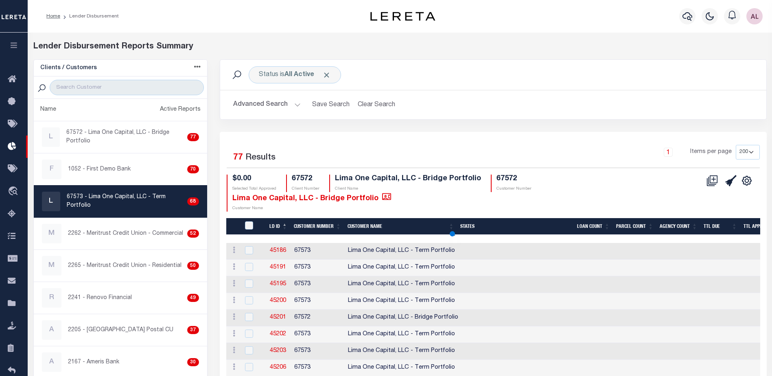
select select "200"
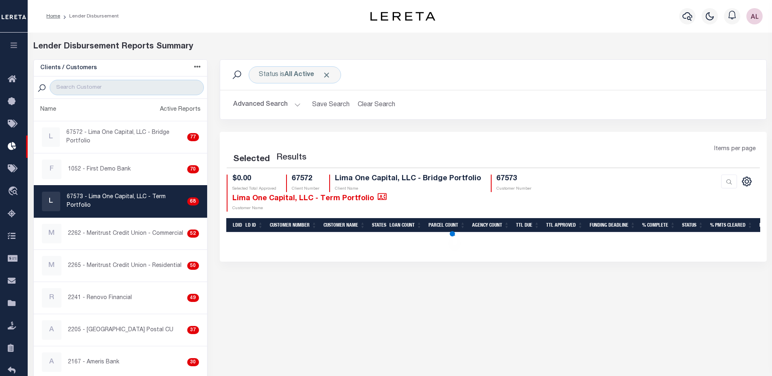
select select "200"
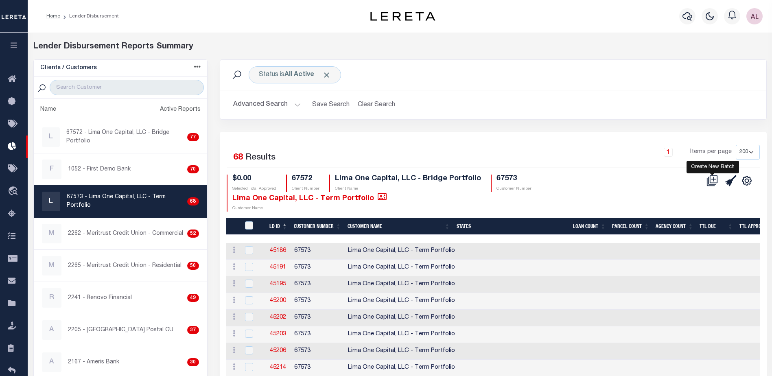
click at [710, 180] on icon at bounding box center [712, 180] width 11 height 11
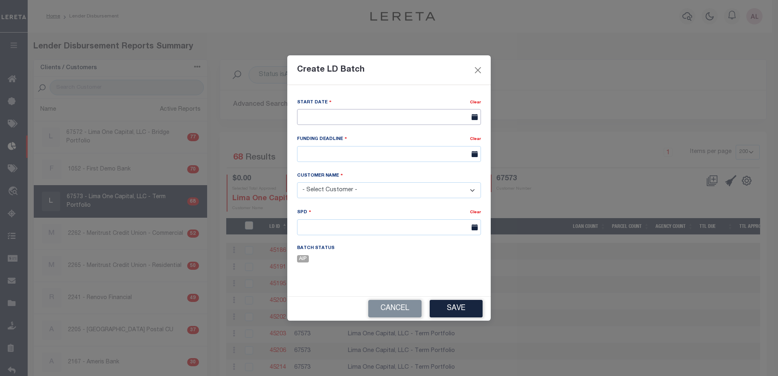
click at [314, 111] on input "text" at bounding box center [389, 117] width 184 height 16
click at [339, 112] on input "text" at bounding box center [389, 117] width 184 height 16
click at [396, 182] on span "10" at bounding box center [396, 179] width 16 height 16
click at [396, 178] on span "10" at bounding box center [396, 179] width 16 height 16
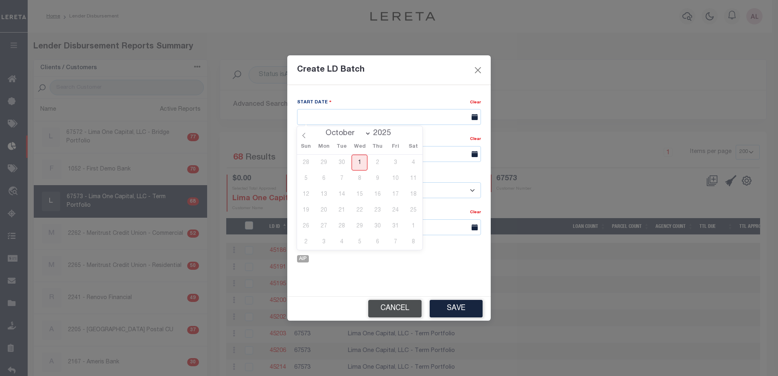
click at [403, 308] on button "Cancel" at bounding box center [394, 309] width 53 height 18
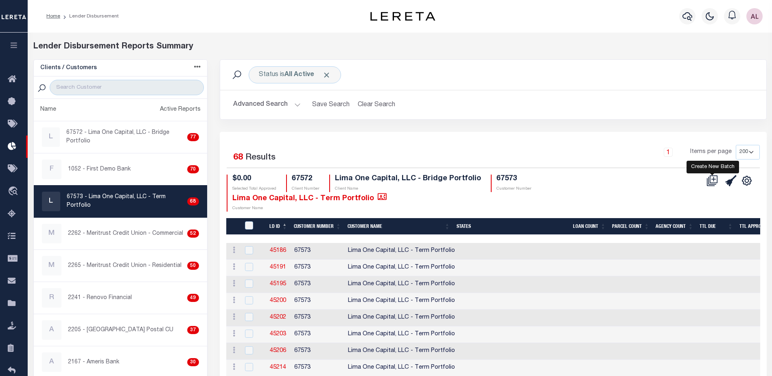
click at [712, 180] on icon at bounding box center [714, 179] width 4 height 4
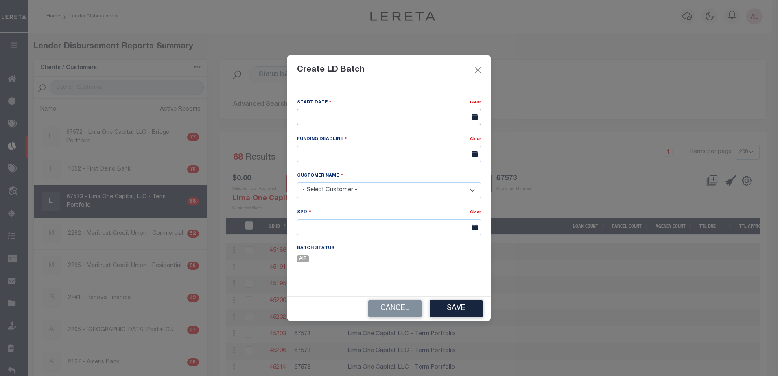
click at [421, 120] on input "text" at bounding box center [389, 117] width 184 height 16
click at [397, 197] on span "17" at bounding box center [396, 194] width 16 height 16
click at [478, 68] on button "Close" at bounding box center [478, 70] width 11 height 11
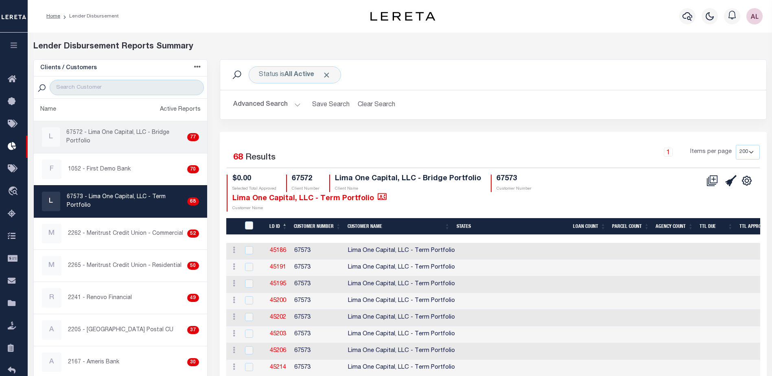
click at [112, 138] on p "67572 - Lima One Capital, LLC - Bridge Portfolio" at bounding box center [125, 137] width 118 height 17
checkbox input "true"
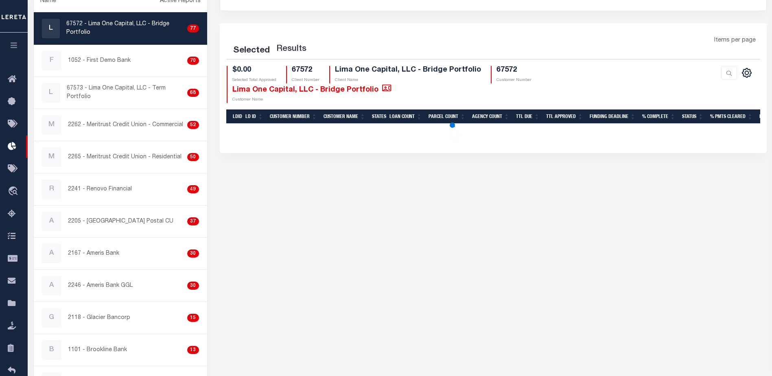
scroll to position [163, 0]
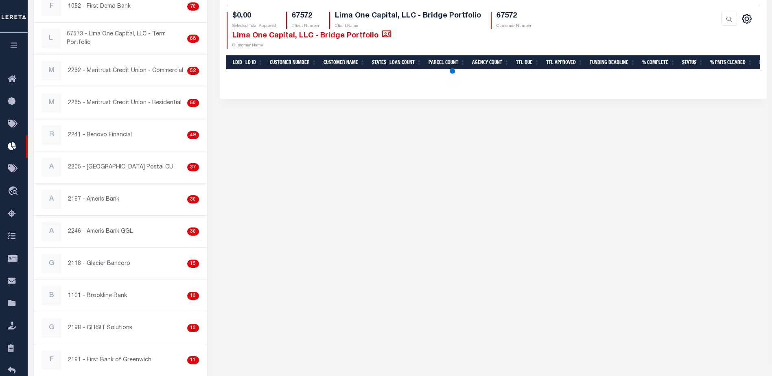
select select "200"
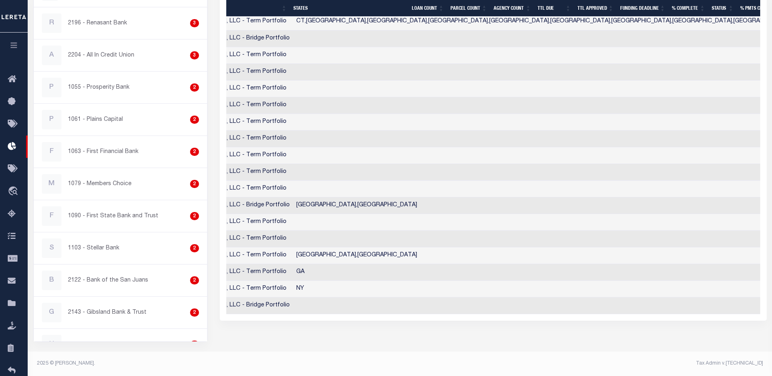
scroll to position [0, 0]
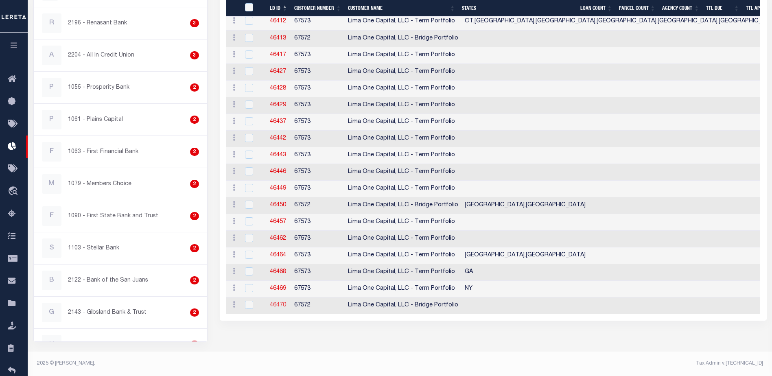
click at [276, 304] on link "46470" at bounding box center [278, 305] width 16 height 6
checkbox input "true"
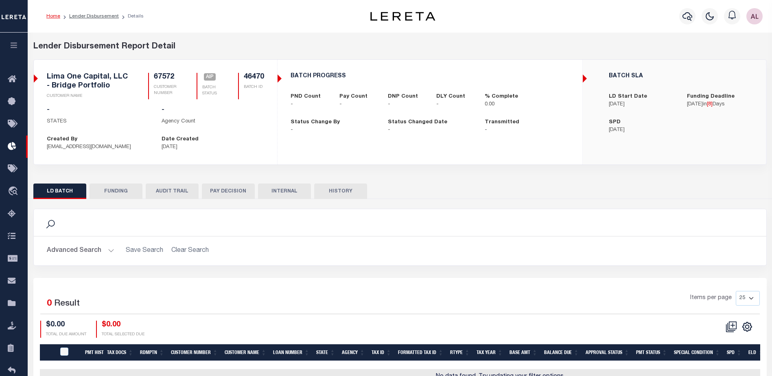
click at [121, 188] on button "FUNDING" at bounding box center [116, 191] width 53 height 15
type input "$0"
type input "10/10/2025"
select select "100"
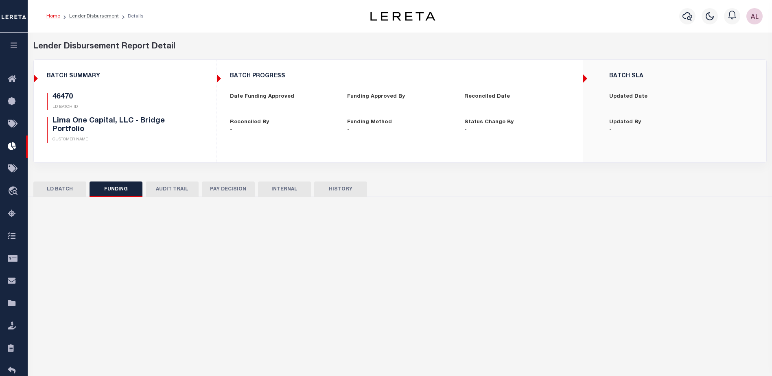
select select "100"
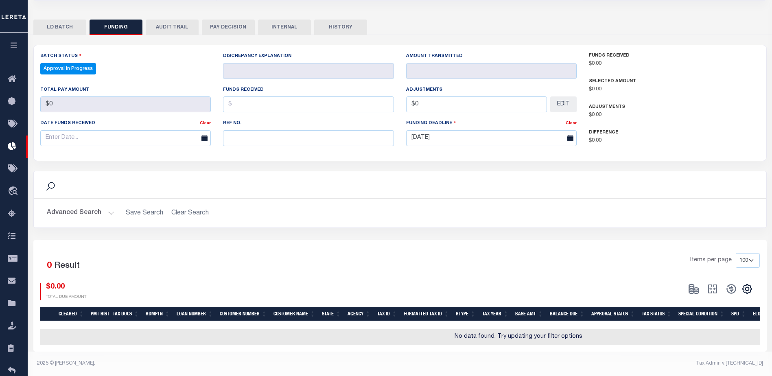
checkbox input "true"
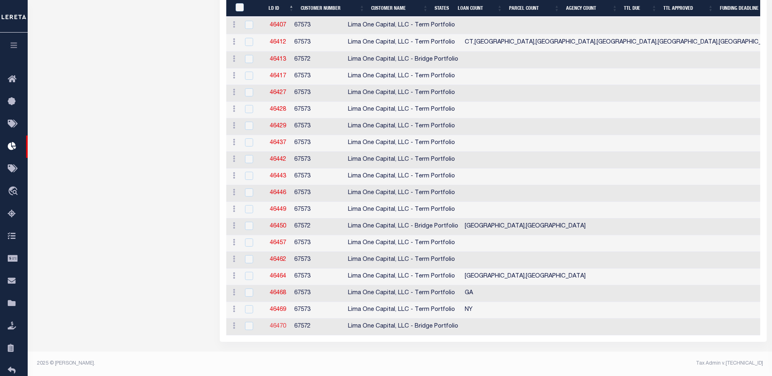
click at [274, 324] on link "46470" at bounding box center [278, 327] width 16 height 6
checkbox input "true"
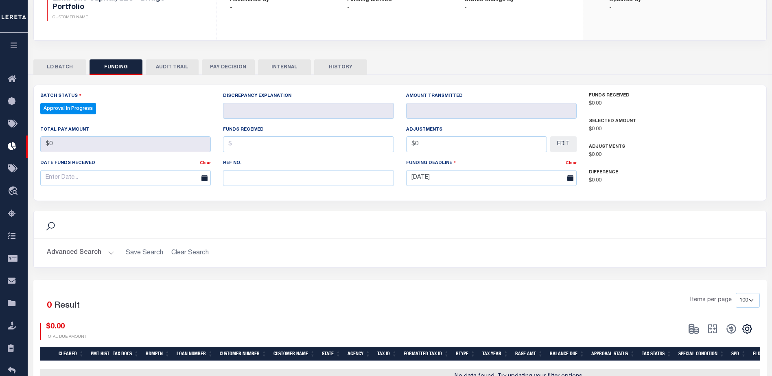
click at [54, 70] on button "LD BATCH" at bounding box center [59, 66] width 53 height 15
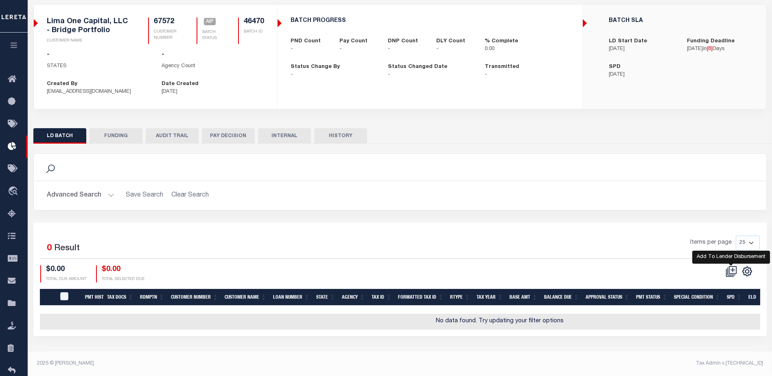
click at [731, 270] on icon "" at bounding box center [733, 269] width 4 height 4
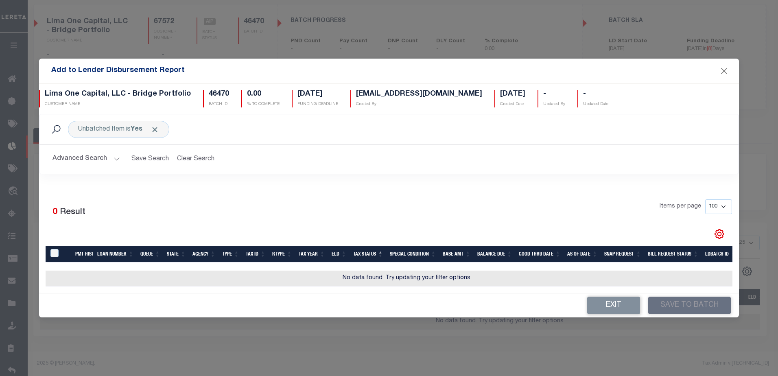
click at [112, 156] on button "Advanced Search" at bounding box center [87, 159] width 68 height 16
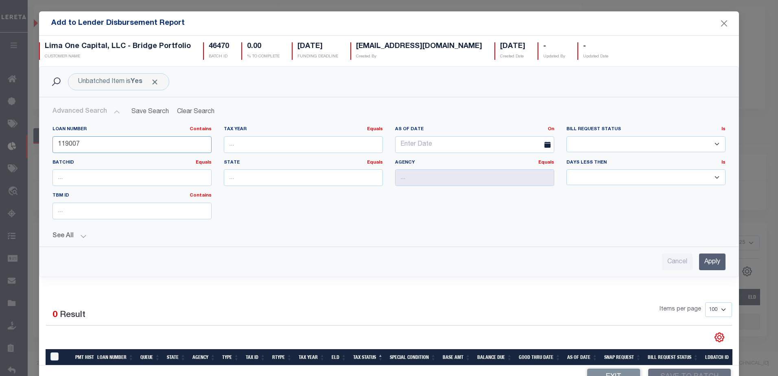
drag, startPoint x: 85, startPoint y: 142, endPoint x: 26, endPoint y: 134, distance: 59.7
click at [28, 138] on div "Add to Lender Disbursement Report Lima One Capital, LLC - Bridge Portfolio CUST…" at bounding box center [389, 188] width 778 height 376
click at [700, 263] on input "Apply" at bounding box center [712, 262] width 26 height 17
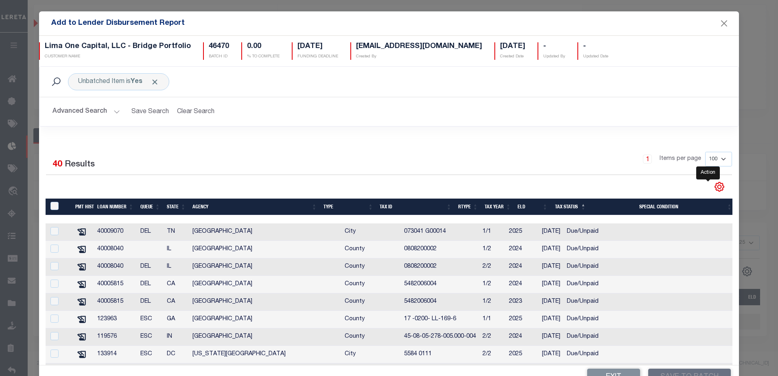
click at [714, 186] on icon "" at bounding box center [719, 187] width 11 height 11
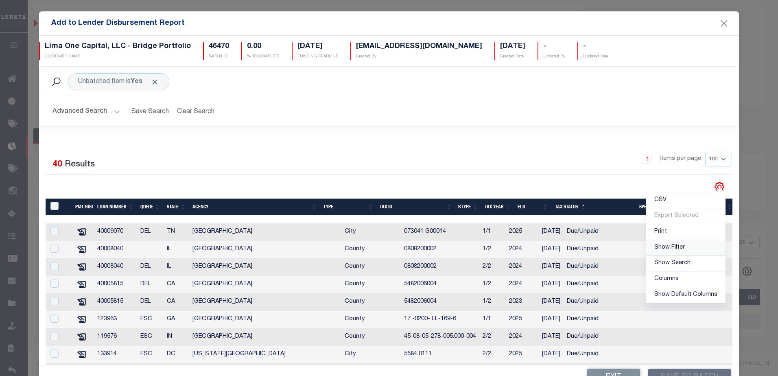
click at [658, 245] on span "Show Filter" at bounding box center [670, 248] width 31 height 6
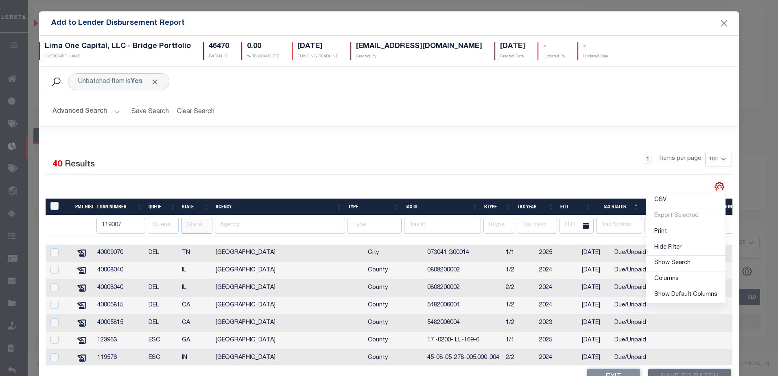
click at [195, 228] on input "text" at bounding box center [196, 226] width 31 height 16
click at [199, 221] on input "text" at bounding box center [196, 226] width 31 height 16
type input "NC"
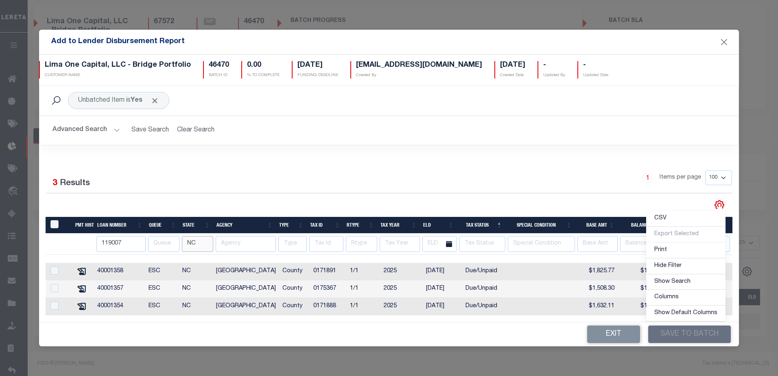
drag, startPoint x: 203, startPoint y: 240, endPoint x: 181, endPoint y: 235, distance: 22.0
click at [181, 235] on th "NC" at bounding box center [197, 244] width 34 height 21
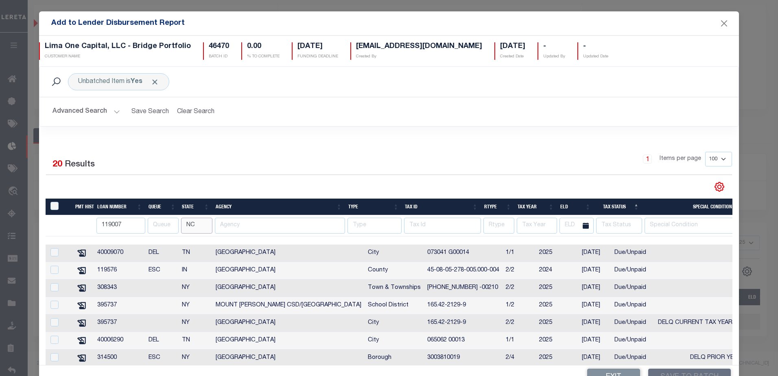
drag, startPoint x: 197, startPoint y: 223, endPoint x: 173, endPoint y: 223, distance: 24.0
click at [173, 223] on tr "119007 NC" at bounding box center [627, 225] width 1162 height 21
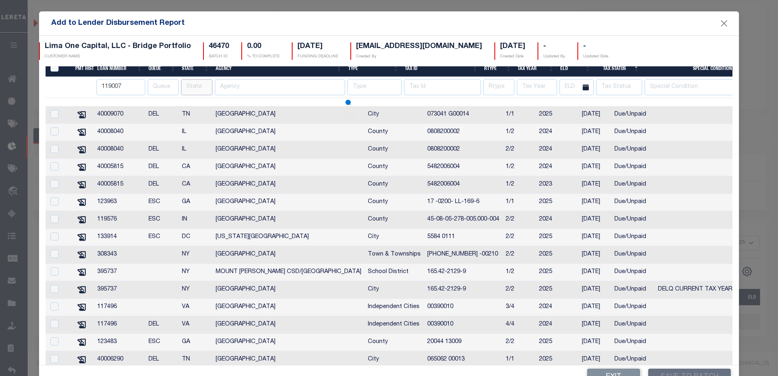
scroll to position [88, 0]
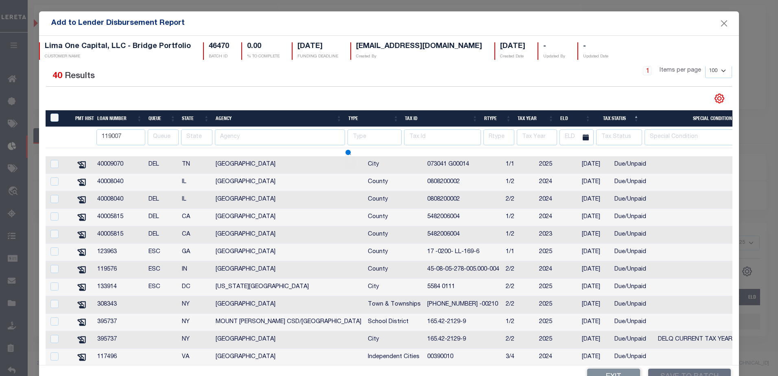
click at [313, 118] on th "Agency" at bounding box center [278, 118] width 133 height 17
click at [339, 116] on th "Agency" at bounding box center [278, 118] width 133 height 17
click at [134, 117] on th "Loan Number" at bounding box center [119, 118] width 51 height 17
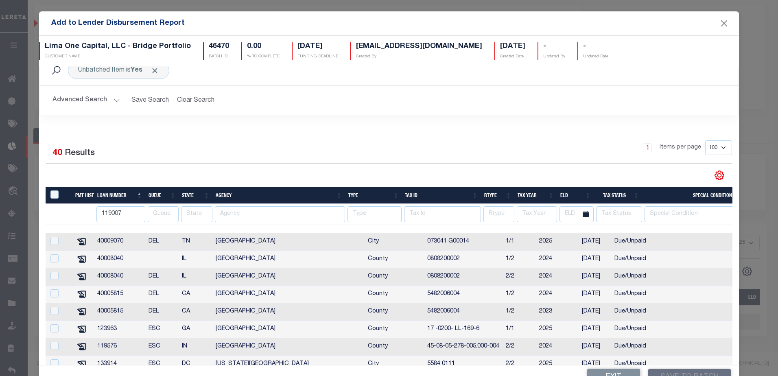
scroll to position [0, 0]
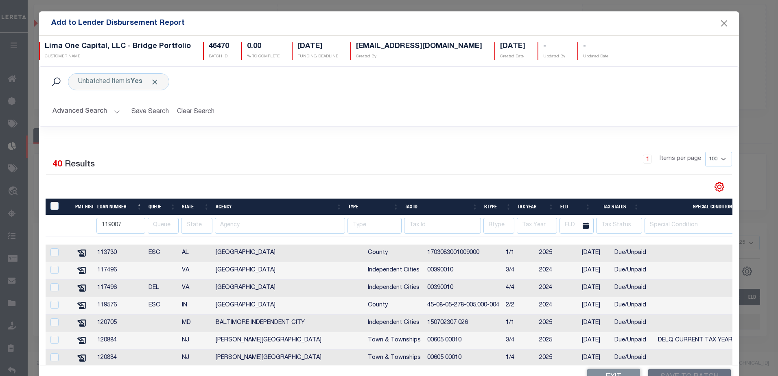
drag, startPoint x: 338, startPoint y: 201, endPoint x: 320, endPoint y: 203, distance: 18.8
click at [329, 203] on th "Agency" at bounding box center [278, 207] width 133 height 17
click at [302, 207] on th "Agency" at bounding box center [278, 207] width 133 height 17
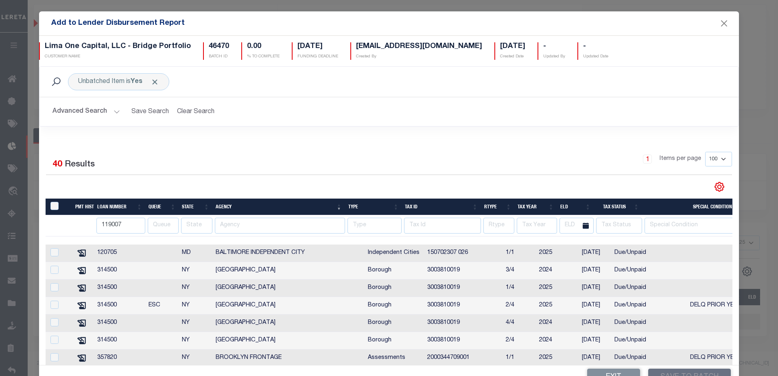
click at [132, 206] on th "Loan Number" at bounding box center [119, 207] width 51 height 17
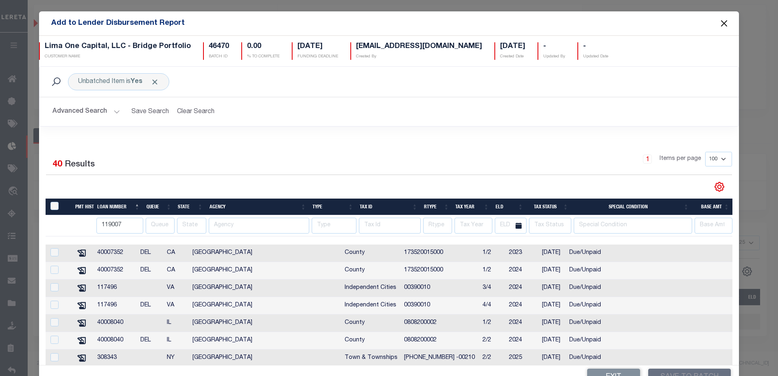
click at [720, 20] on button "Close" at bounding box center [724, 23] width 11 height 11
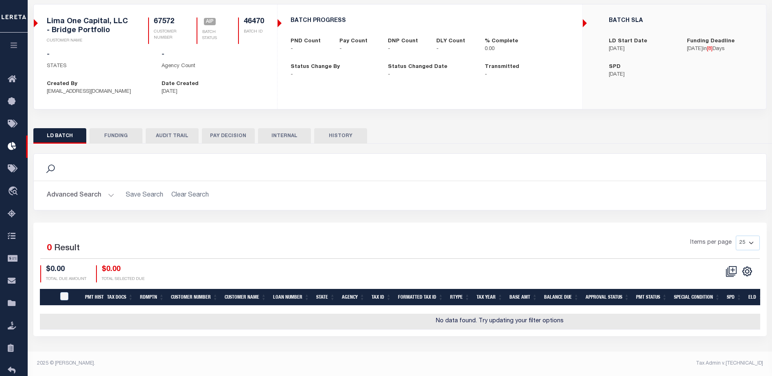
checkbox input "true"
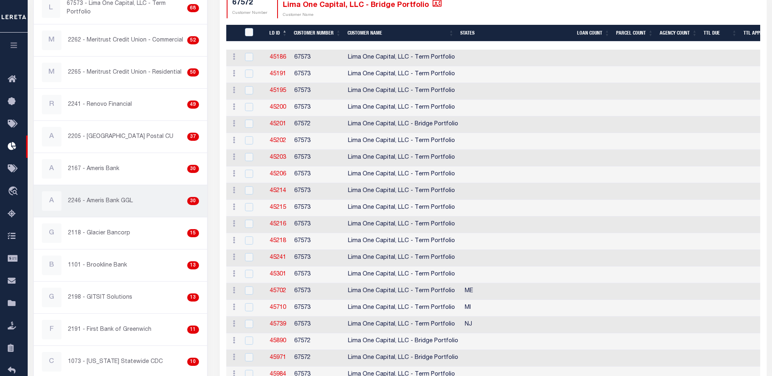
scroll to position [92, 0]
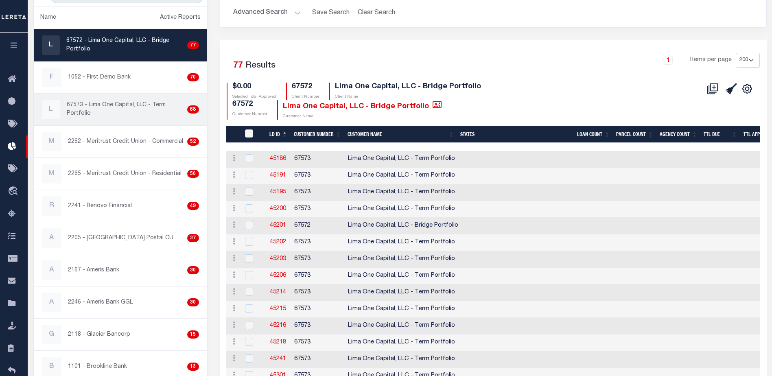
click at [137, 108] on p "67573 - Lima One Capital, LLC - Term Portfolio" at bounding box center [125, 109] width 117 height 17
checkbox input "true"
select select "200"
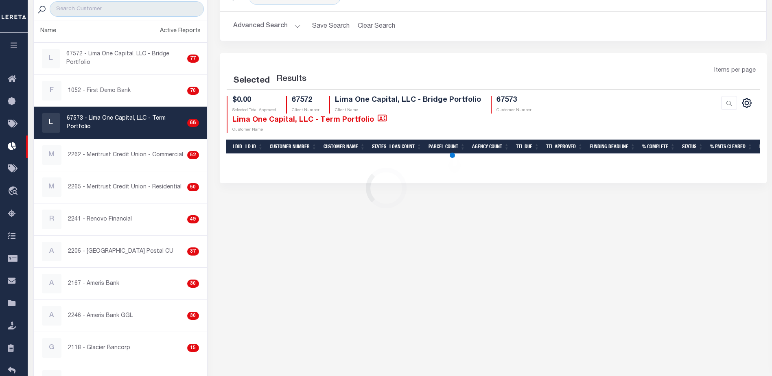
scroll to position [61, 0]
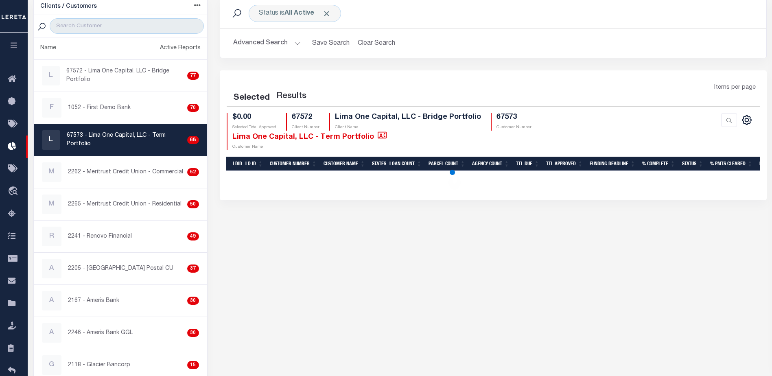
select select "200"
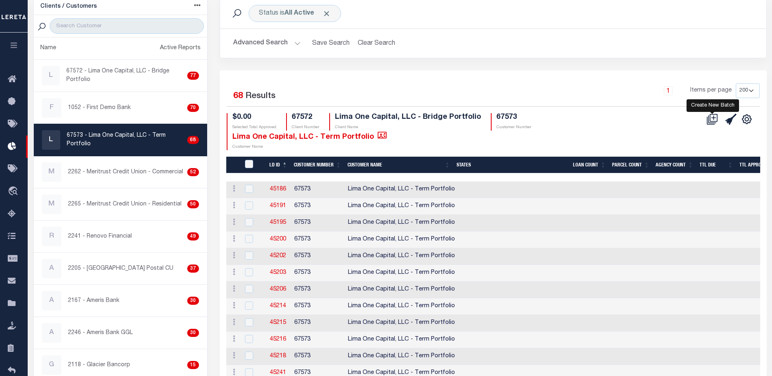
click at [714, 119] on icon at bounding box center [712, 119] width 11 height 11
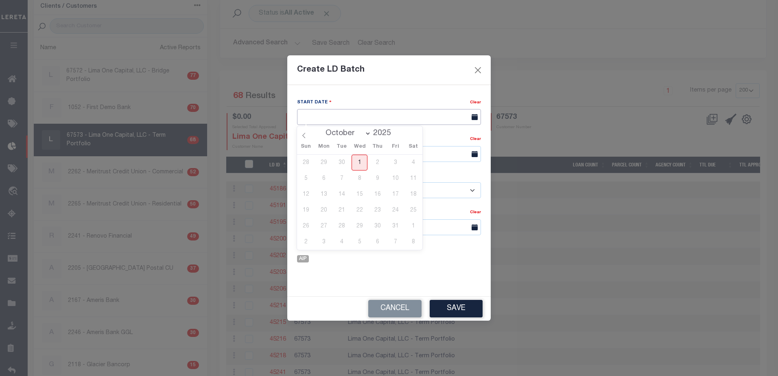
click at [339, 117] on input "text" at bounding box center [389, 117] width 184 height 16
click at [359, 162] on span "1" at bounding box center [360, 163] width 16 height 16
type input "[DATE]"
click at [333, 114] on input "[DATE]" at bounding box center [389, 117] width 184 height 16
click at [361, 163] on span "1" at bounding box center [360, 163] width 16 height 16
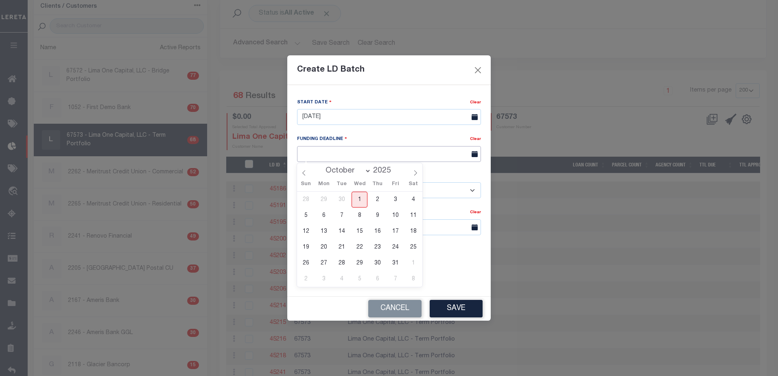
click at [342, 152] on input "text" at bounding box center [389, 154] width 184 height 16
click at [397, 216] on span "10" at bounding box center [396, 216] width 16 height 16
type input "10/10/25"
click at [322, 191] on select "- Select Customer - Accumatch - Refunds All In Credit Union Amarillo National B…" at bounding box center [389, 190] width 184 height 16
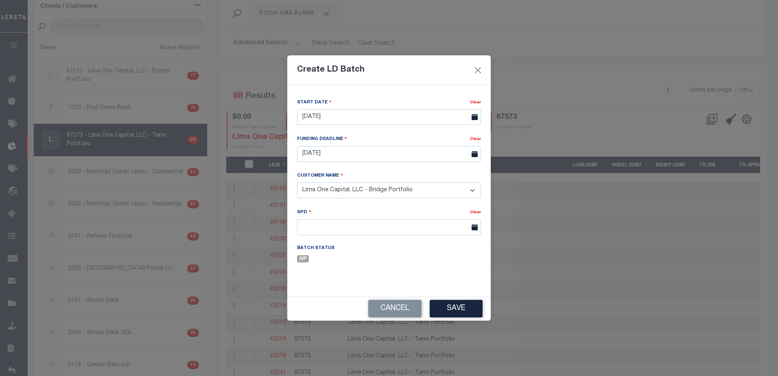
click at [473, 188] on select "- Select Customer - Accumatch - Refunds All In Credit Union Amarillo National B…" at bounding box center [389, 190] width 184 height 16
select select "2283"
click at [297, 182] on select "- Select Customer - Accumatch - Refunds All In Credit Union Amarillo National B…" at bounding box center [389, 190] width 184 height 16
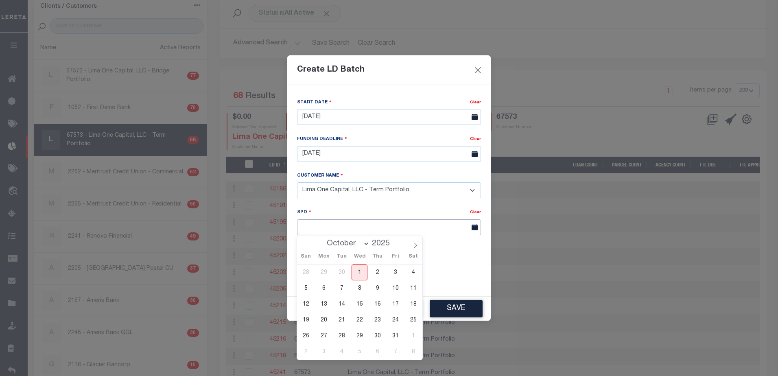
click at [320, 228] on input "text" at bounding box center [389, 227] width 184 height 16
drag, startPoint x: 325, startPoint y: 304, endPoint x: 331, endPoint y: 301, distance: 6.8
click at [324, 304] on span "13" at bounding box center [324, 304] width 16 height 16
type input "[DATE]"
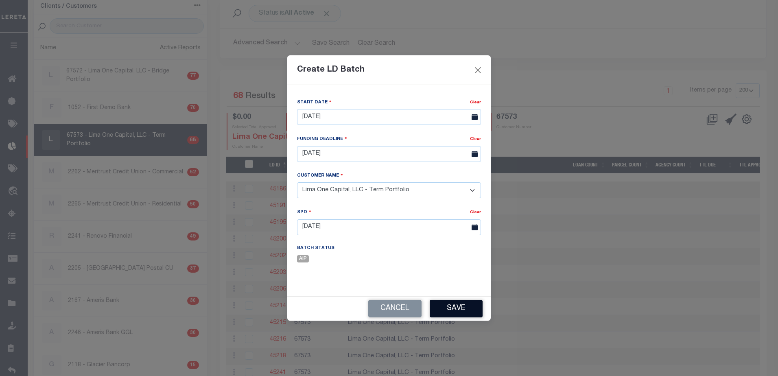
click at [467, 312] on button "Save" at bounding box center [456, 309] width 53 height 18
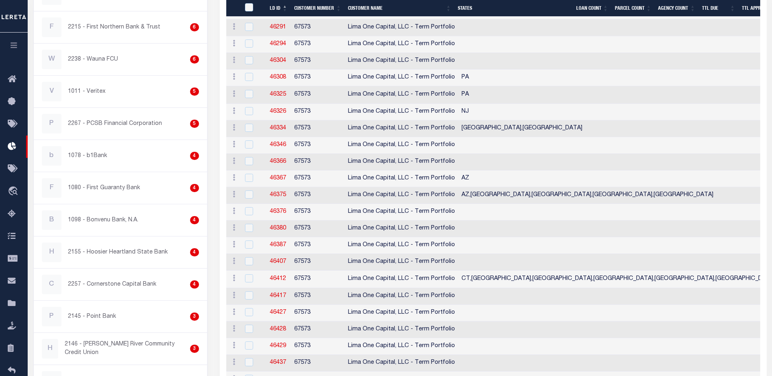
scroll to position [1057, 0]
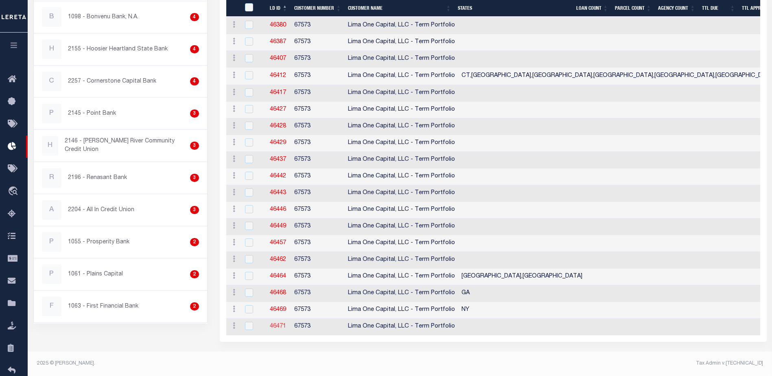
click at [279, 324] on link "46471" at bounding box center [278, 327] width 16 height 6
checkbox input "true"
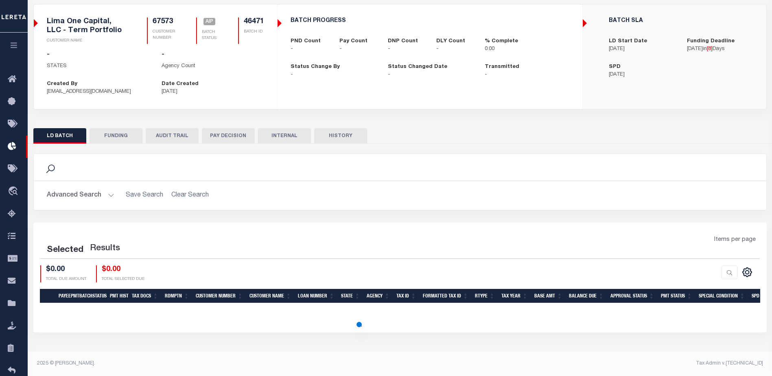
scroll to position [42, 0]
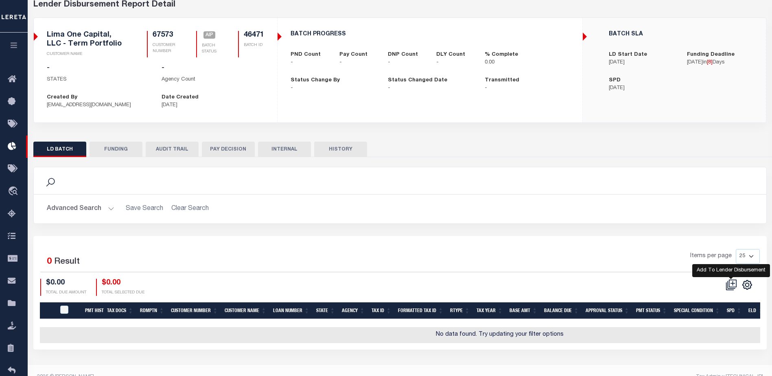
click at [734, 283] on icon at bounding box center [731, 284] width 11 height 11
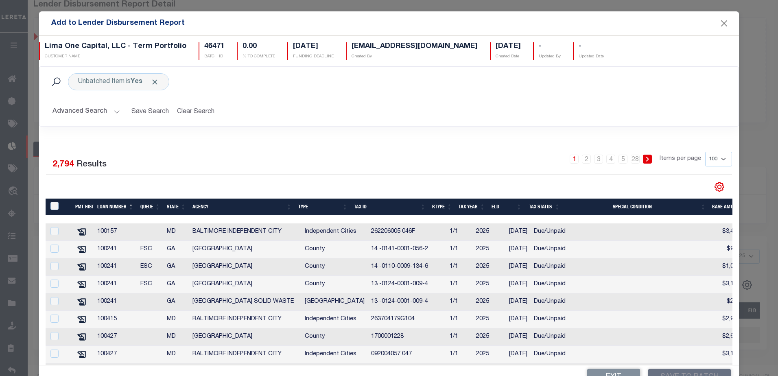
click at [113, 112] on button "Advanced Search" at bounding box center [87, 112] width 68 height 16
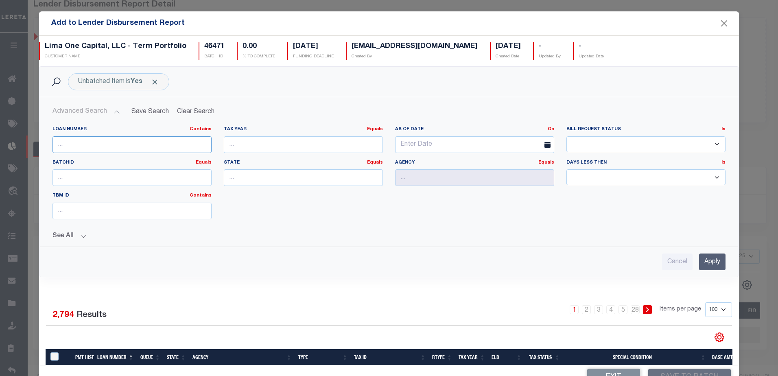
click at [110, 142] on input "text" at bounding box center [132, 144] width 159 height 17
type input "119007"
click at [702, 263] on input "Apply" at bounding box center [712, 262] width 26 height 17
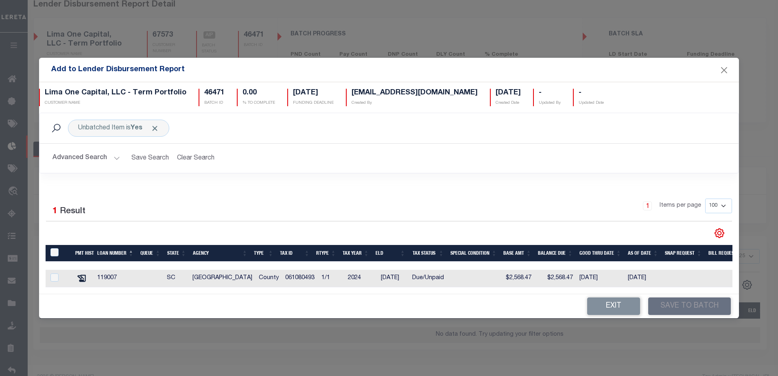
click at [55, 245] on th "TaxID" at bounding box center [59, 253] width 26 height 17
click at [52, 251] on input "TaxID" at bounding box center [54, 252] width 8 height 8
checkbox input "true"
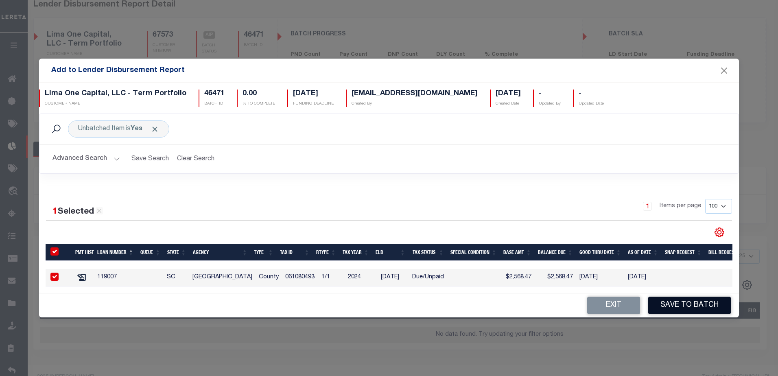
click at [701, 311] on button "Save to Batch" at bounding box center [689, 306] width 83 height 18
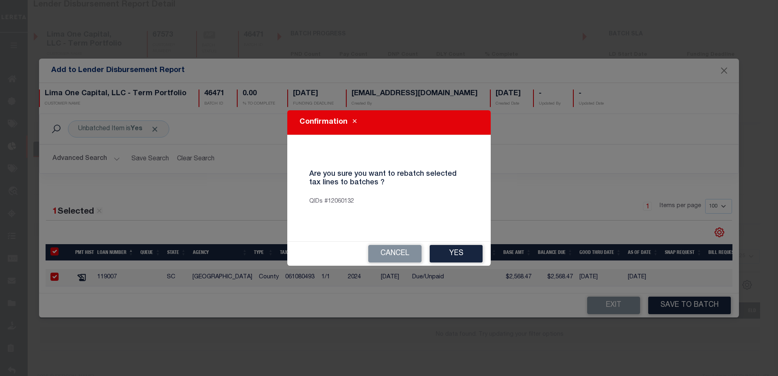
click at [463, 251] on button "Yes" at bounding box center [456, 254] width 53 height 18
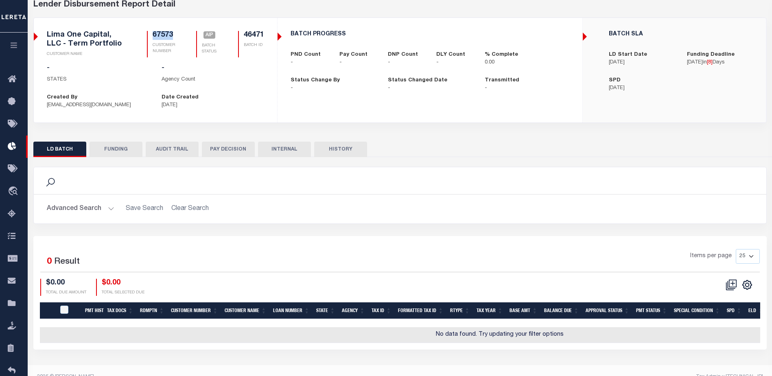
drag, startPoint x: 175, startPoint y: 33, endPoint x: 149, endPoint y: 35, distance: 25.7
click at [149, 35] on div "67573 CUSTOMER NUMBER" at bounding box center [162, 44] width 30 height 26
click at [265, 34] on div "Lima One Capital, LLC - Term Portfolio CUSTOMER NAME 67573 CUSTOMER NUMBER AIP …" at bounding box center [156, 47] width 230 height 33
drag, startPoint x: 264, startPoint y: 33, endPoint x: 242, endPoint y: 33, distance: 22.0
click at [242, 33] on div "46471 BATCH ID" at bounding box center [251, 44] width 26 height 26
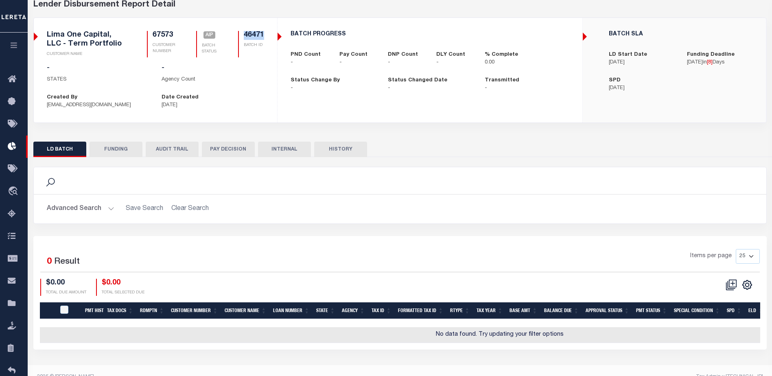
copy h5 "46471"
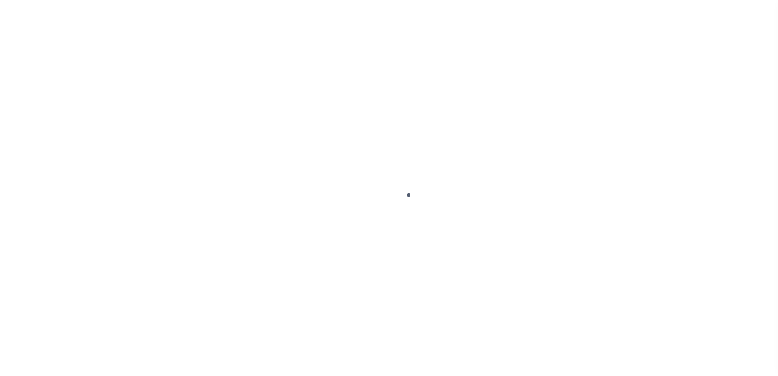
select select "1000"
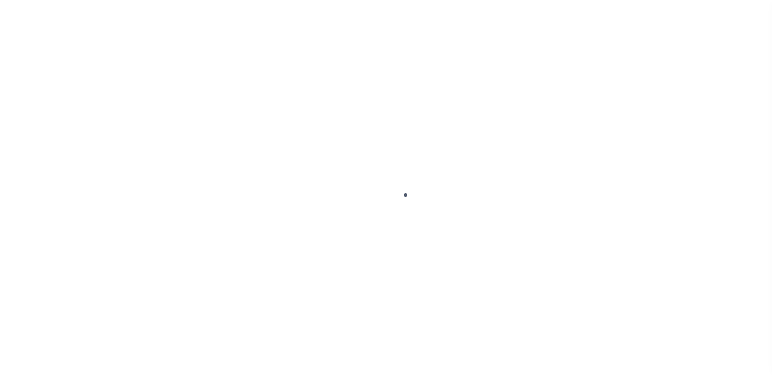
scroll to position [20, 0]
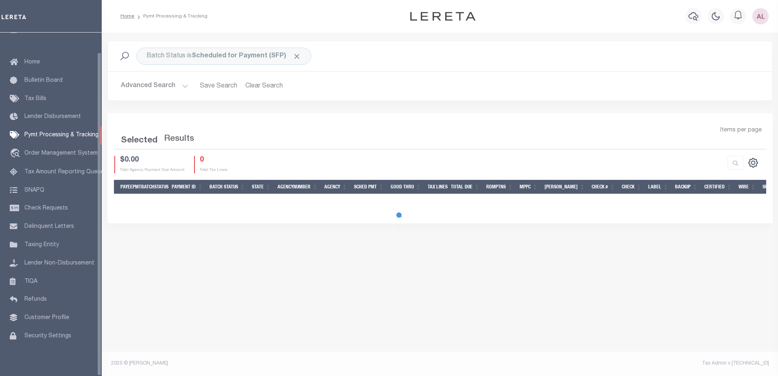
select select "1000"
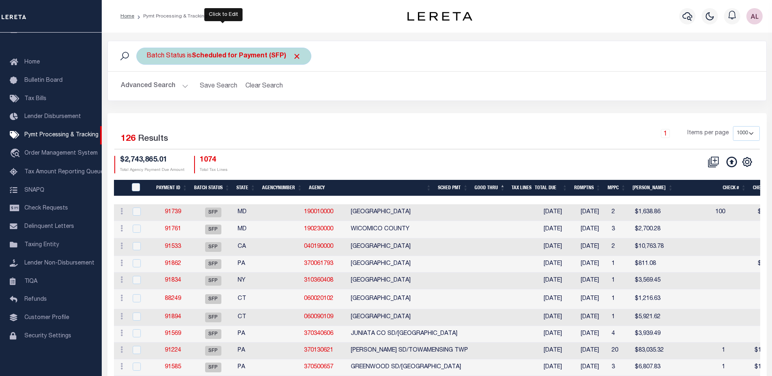
click at [245, 56] on b "Scheduled for Payment (SFP)" at bounding box center [246, 56] width 109 height 7
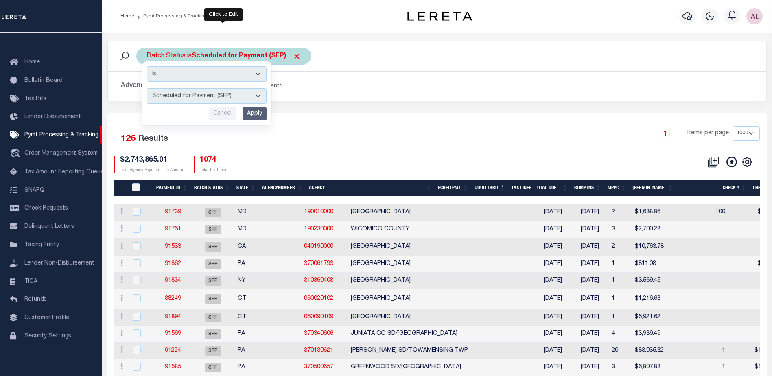
click at [207, 100] on select "Awaiting Funds (AWF) Cleared and Complete (CAC) New Check Needed (NCN) Payment …" at bounding box center [207, 95] width 120 height 15
select select "RFP"
click at [147, 88] on select "Awaiting Funds (AWF) Cleared and Complete (CAC) New Check Needed (NCN) Payment …" at bounding box center [207, 95] width 120 height 15
click at [262, 117] on input "Apply" at bounding box center [255, 113] width 24 height 13
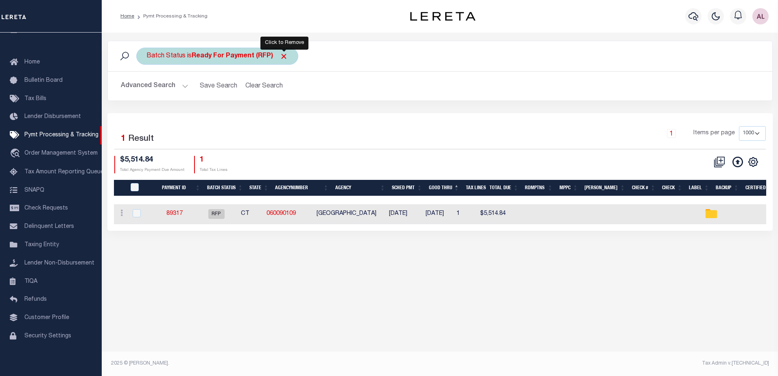
click at [284, 59] on span "Click to Remove" at bounding box center [284, 56] width 9 height 9
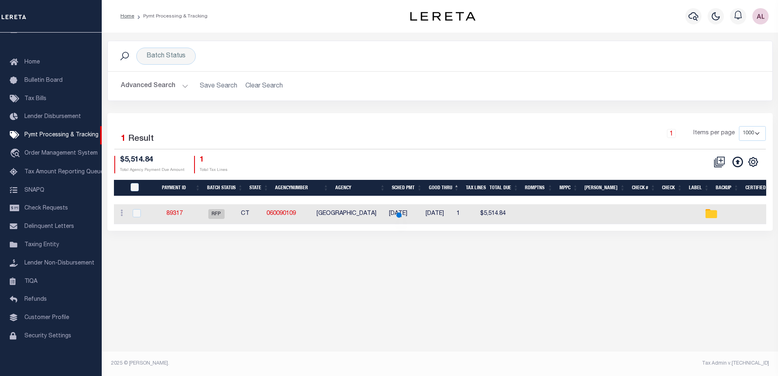
click at [182, 87] on button "Advanced Search" at bounding box center [155, 86] width 68 height 16
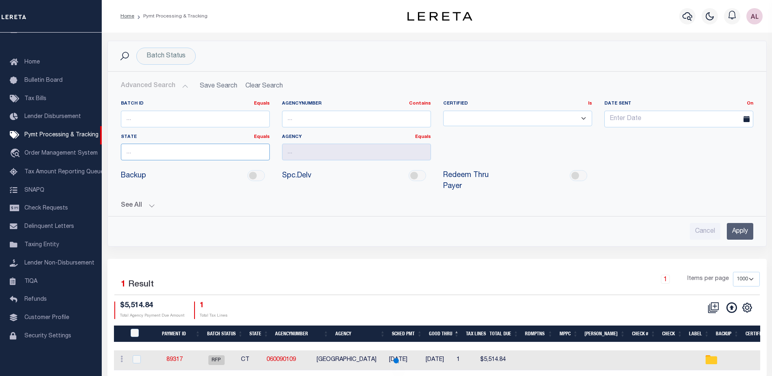
click at [165, 151] on input "text" at bounding box center [195, 152] width 149 height 17
type input "NY"
click at [292, 152] on input "text" at bounding box center [356, 152] width 149 height 17
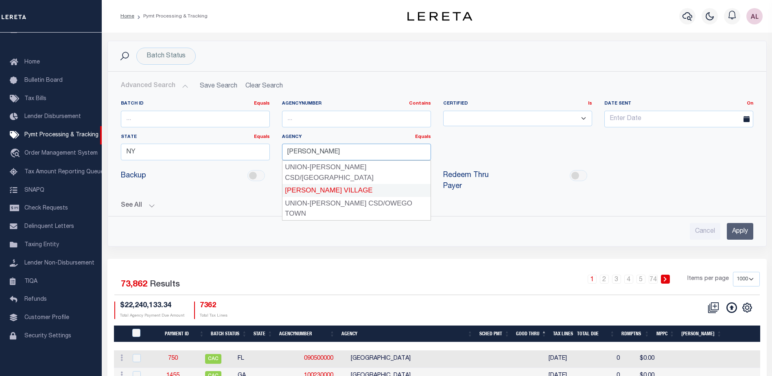
click at [324, 184] on div "[PERSON_NAME] VILLAGE" at bounding box center [356, 190] width 148 height 13
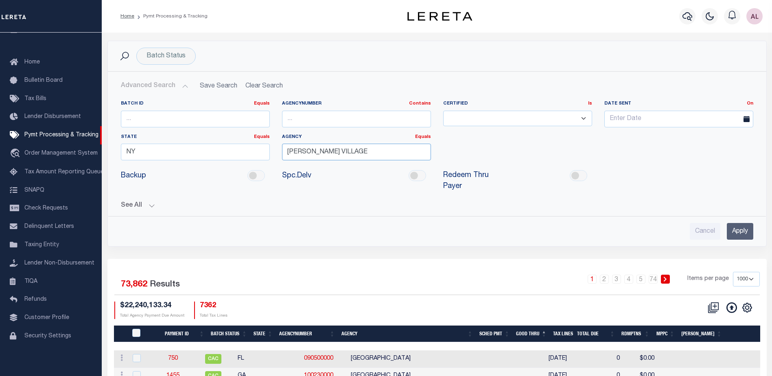
type input "[PERSON_NAME] VILLAGE"
click at [734, 223] on input "Apply" at bounding box center [740, 231] width 26 height 17
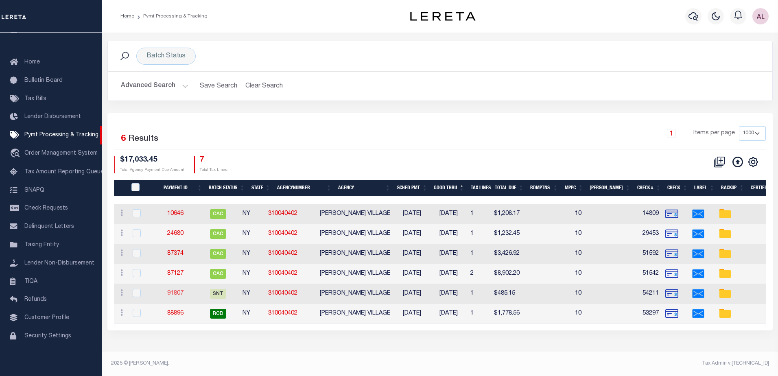
click at [182, 293] on link "91807" at bounding box center [175, 294] width 16 height 6
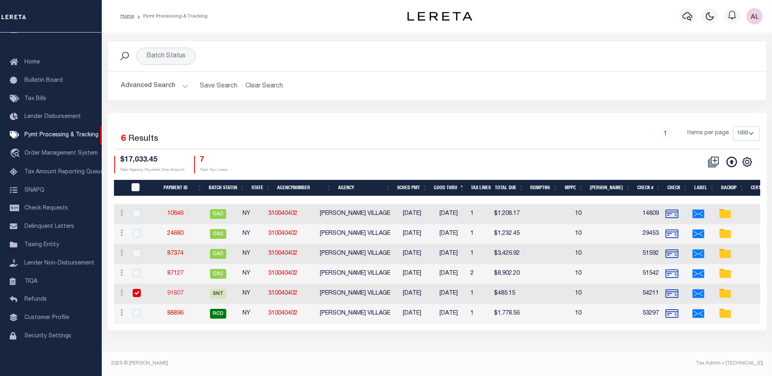
select select "SNT"
type input "[DATE]"
type input "$485.15"
select select "CHK"
type input "54211"
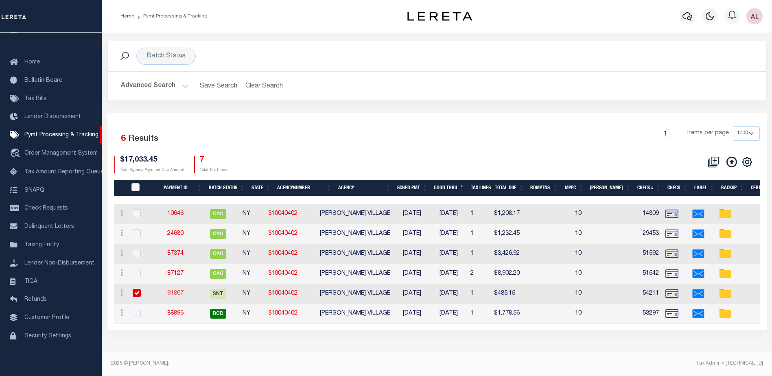
select select "[PERSON_NAME]"
checkbox input "true"
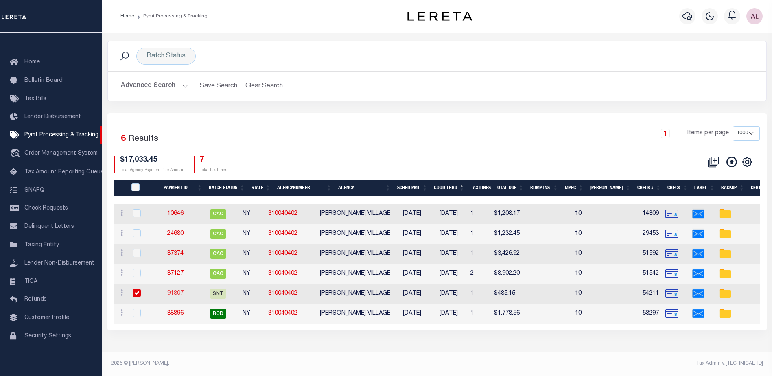
select select "FDX"
type input "[DATE]"
type input "884837810599"
type input "N"
radio input "true"
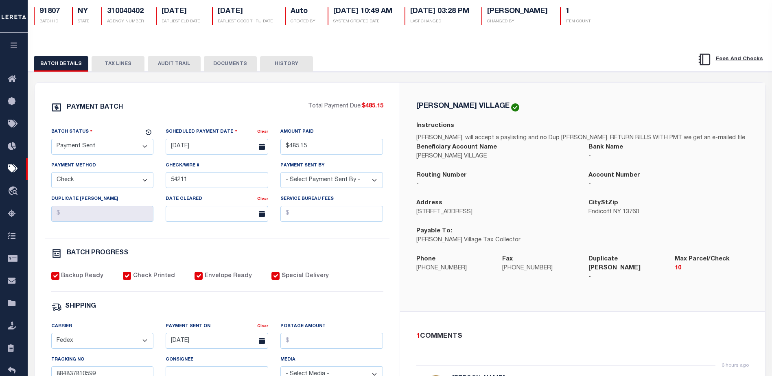
scroll to position [122, 0]
